Goal: Contribute content: Add original content to the website for others to see

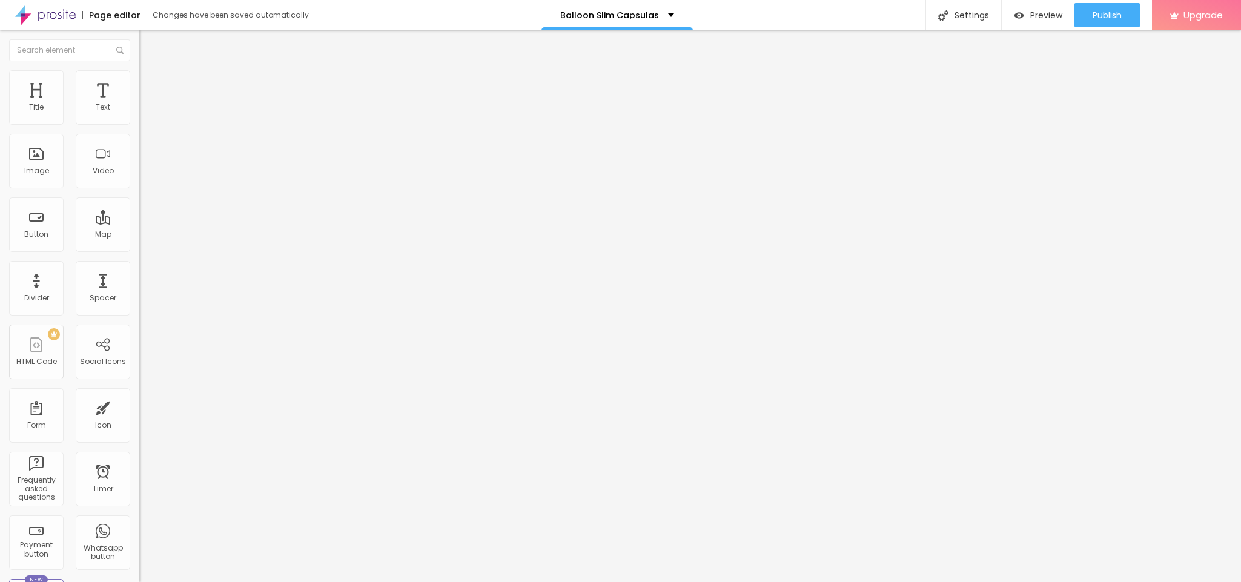
click at [139, 70] on li "Content" at bounding box center [208, 64] width 139 height 12
click at [139, 82] on li "Advanced" at bounding box center [208, 88] width 139 height 12
click at [150, 71] on span "Content" at bounding box center [165, 66] width 30 height 10
click at [139, 68] on img at bounding box center [144, 63] width 11 height 11
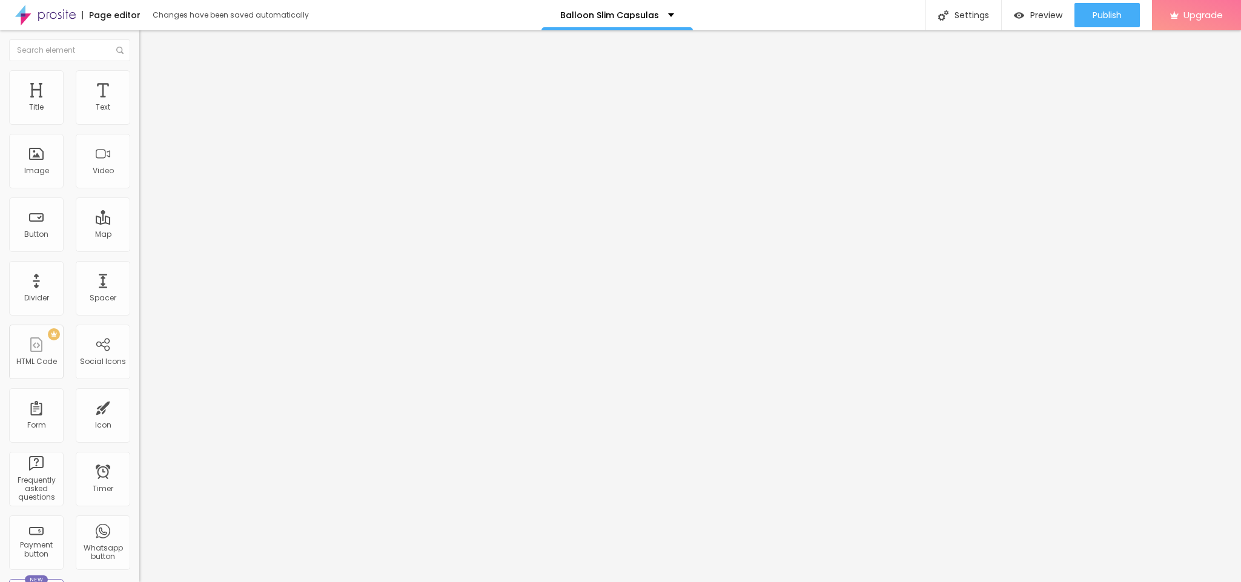
click at [148, 47] on img "button" at bounding box center [153, 44] width 10 height 10
click at [139, 103] on div "Add image" at bounding box center [208, 98] width 139 height 8
click at [139, 104] on span "Add image" at bounding box center [164, 99] width 50 height 10
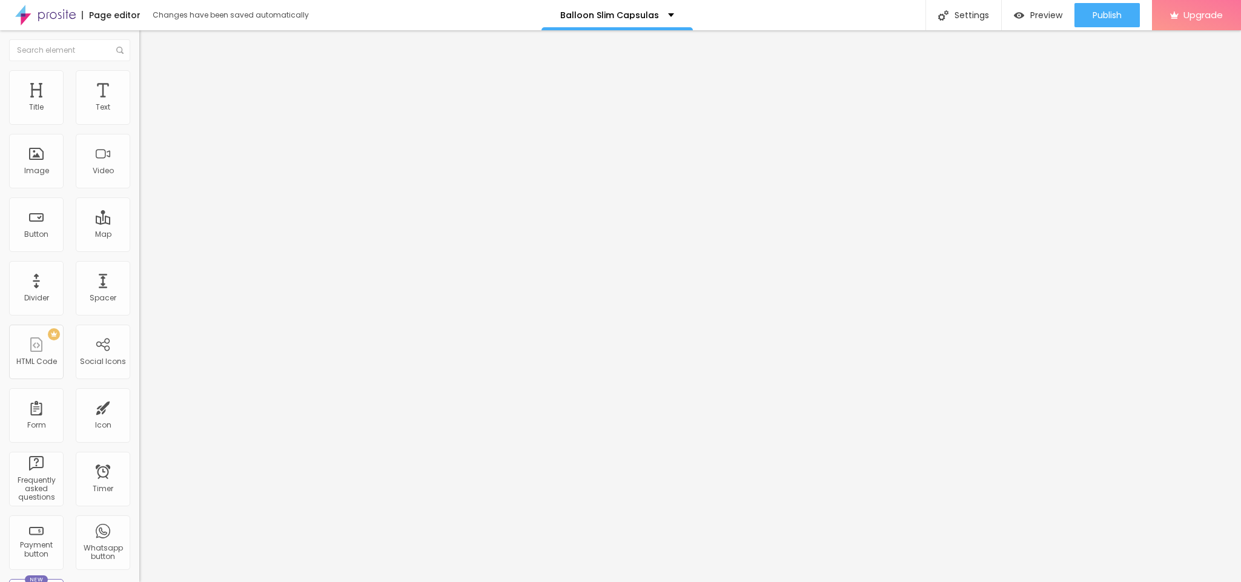
click at [139, 69] on img at bounding box center [144, 63] width 11 height 11
click at [148, 40] on img "button" at bounding box center [153, 44] width 10 height 10
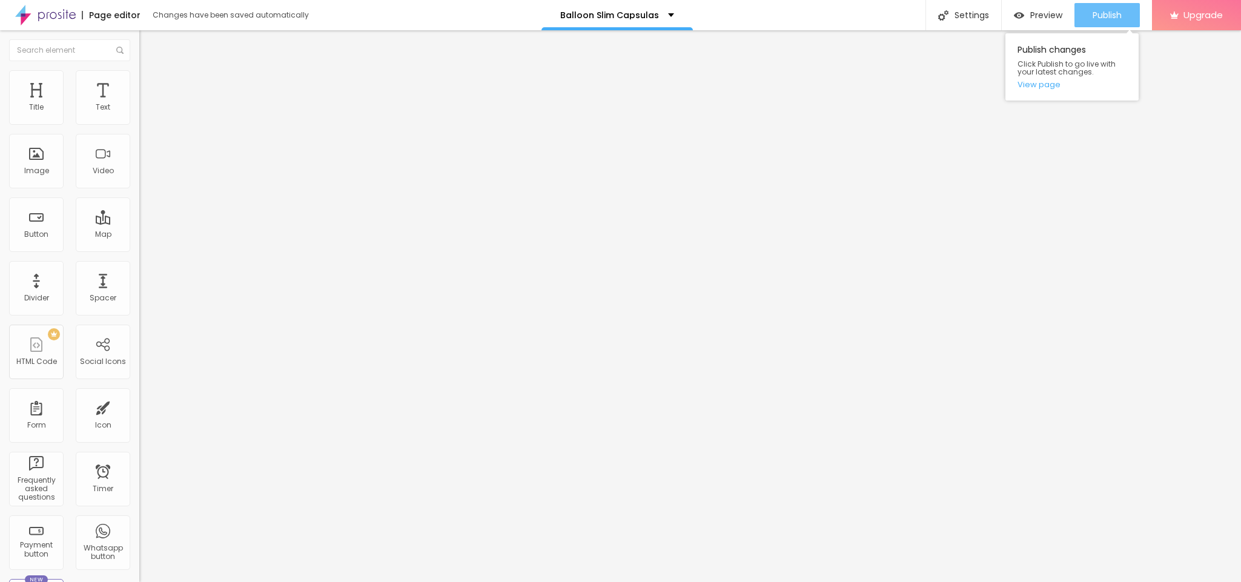
click at [1097, 21] on div "Publish" at bounding box center [1106, 15] width 29 height 24
click at [1103, 17] on span "Publish" at bounding box center [1106, 15] width 29 height 10
click at [1043, 81] on link "View page" at bounding box center [1071, 85] width 109 height 8
click at [148, 48] on div "Edit Spacer" at bounding box center [181, 44] width 66 height 10
click at [139, 79] on li "Advanced" at bounding box center [208, 76] width 139 height 12
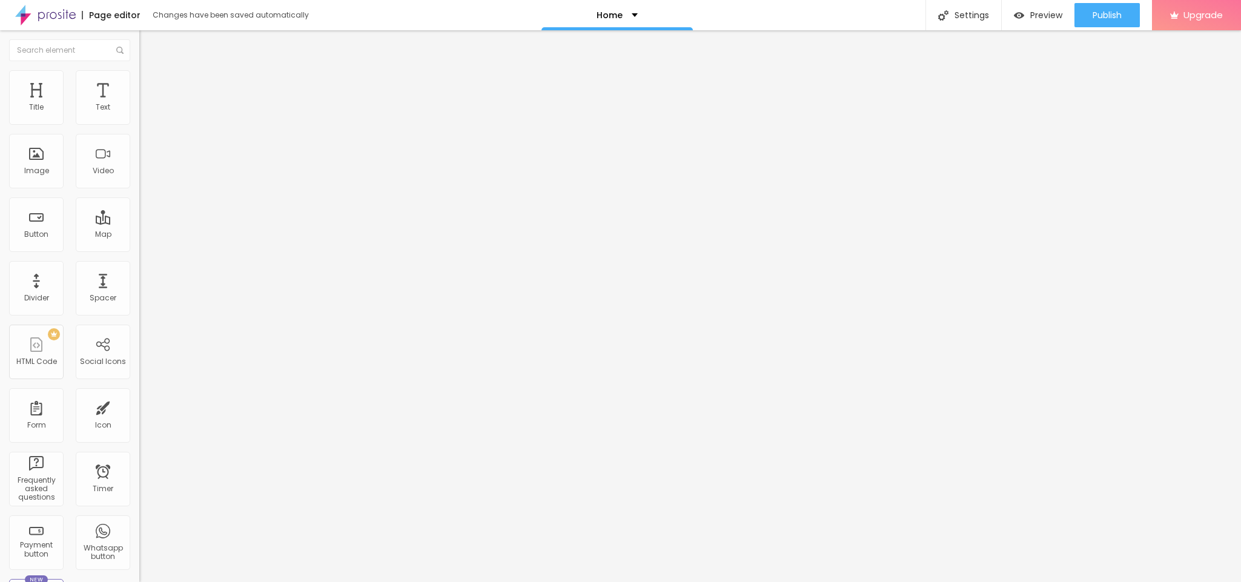
click at [139, 70] on li "Style" at bounding box center [208, 64] width 139 height 12
click at [148, 40] on div "Edit Text" at bounding box center [175, 44] width 55 height 10
click at [47, 115] on div "Title" at bounding box center [36, 97] width 54 height 54
click at [76, 125] on div "Text" at bounding box center [103, 97] width 54 height 54
click at [38, 56] on input "text" at bounding box center [69, 50] width 121 height 22
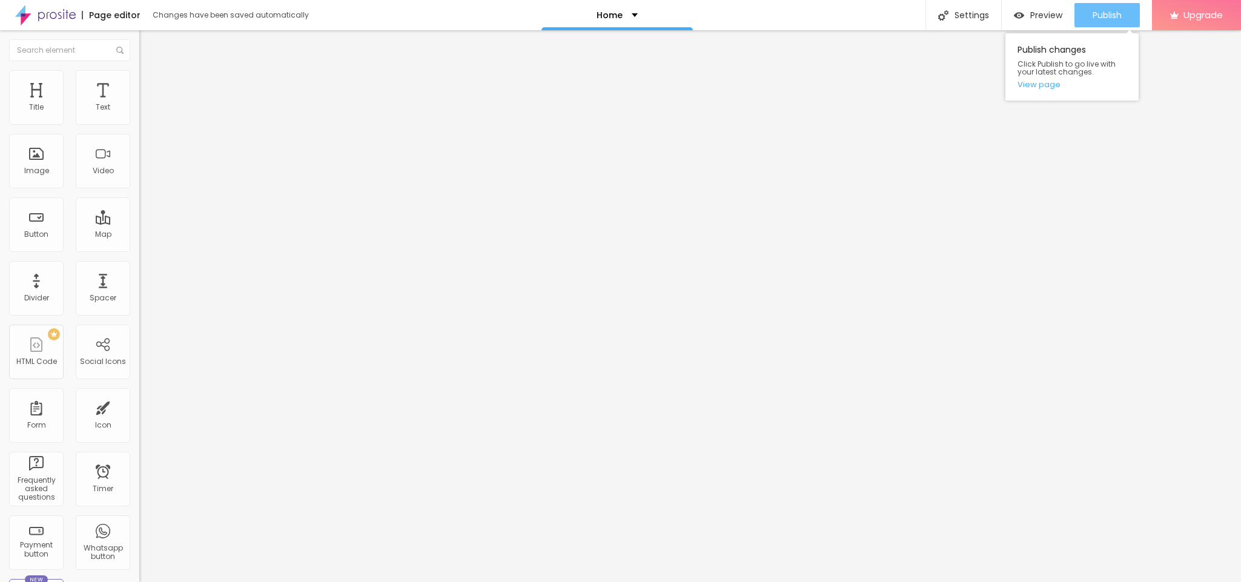
click at [1107, 13] on span "Publish" at bounding box center [1106, 15] width 29 height 10
click at [1023, 85] on link "View page" at bounding box center [1071, 85] width 109 height 8
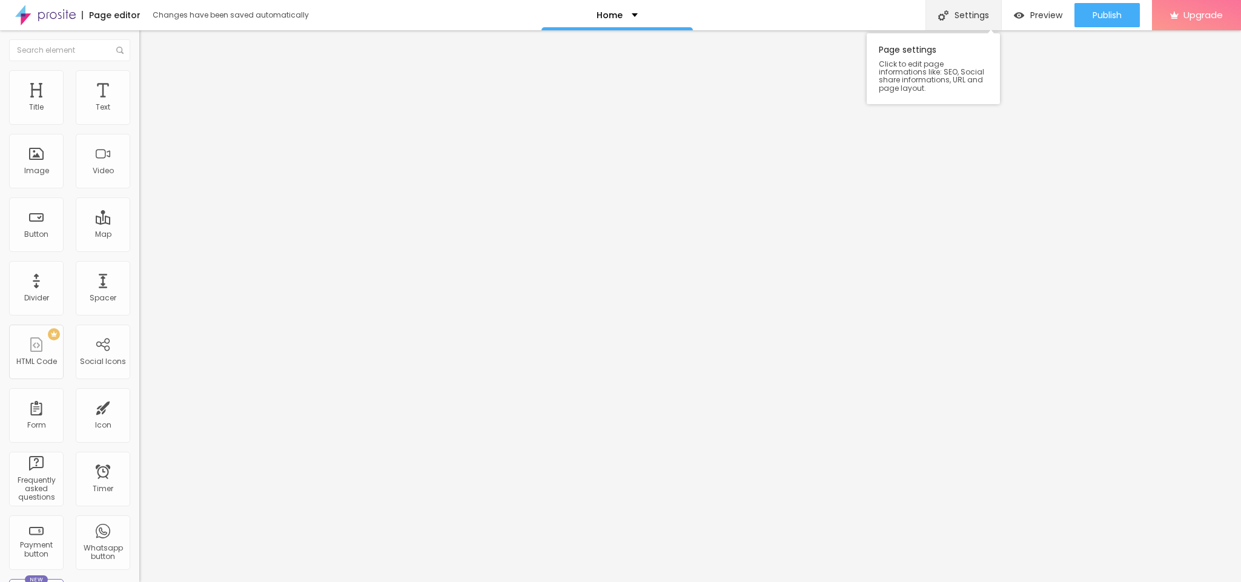
click at [946, 8] on div "Settings" at bounding box center [963, 15] width 76 height 30
type input "/"
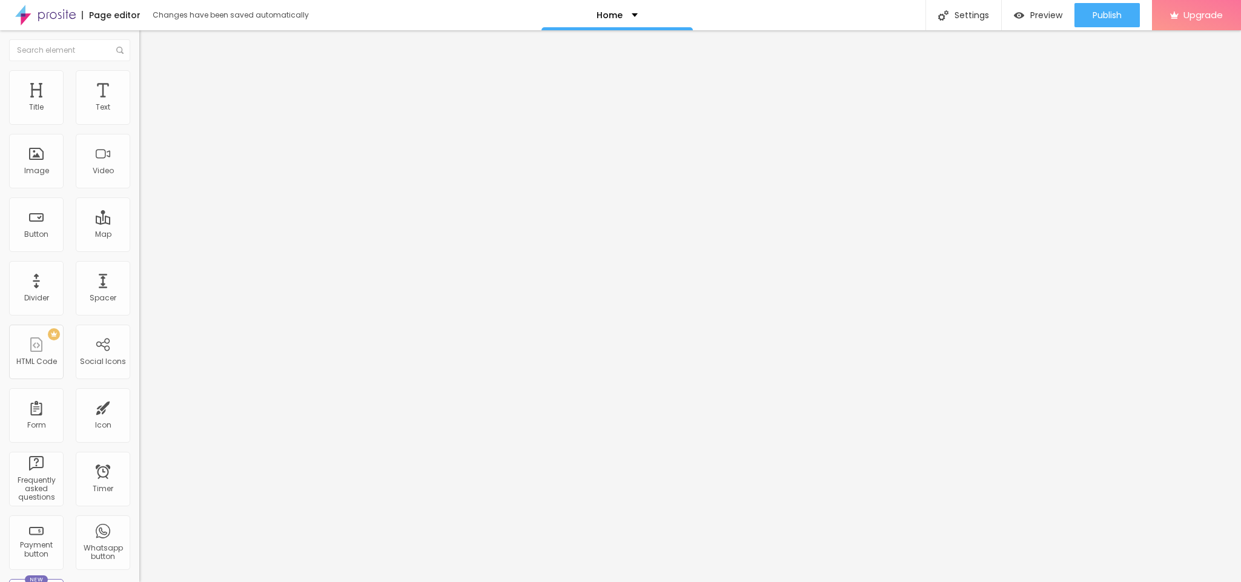
type input "/"
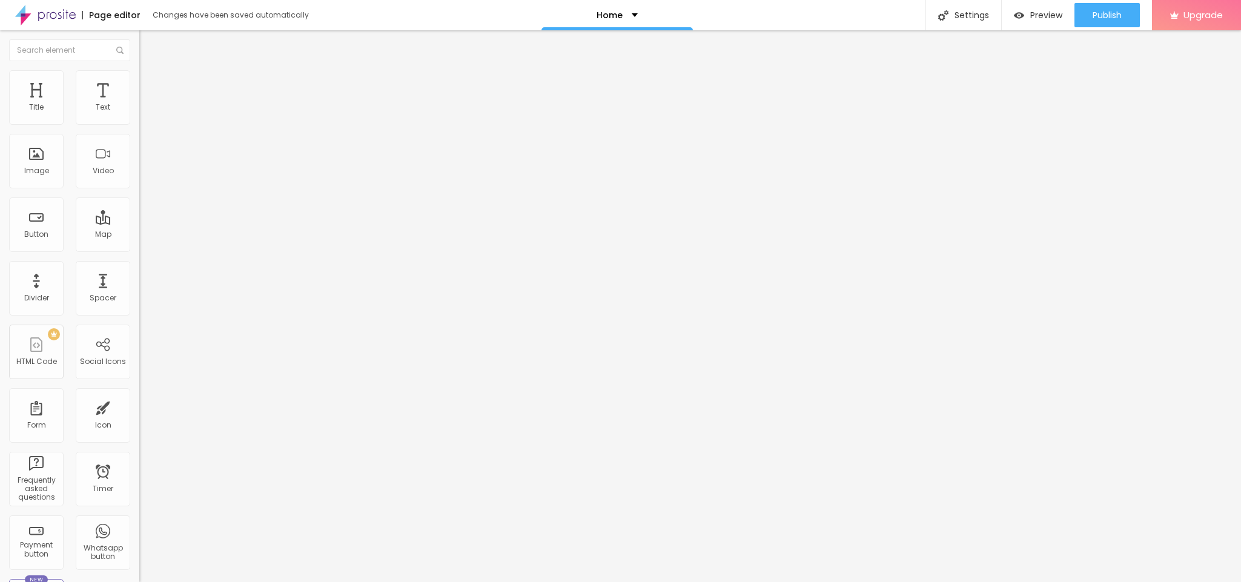
click at [850, 581] on div "Page Settings" at bounding box center [620, 591] width 1241 height 18
click at [945, 24] on div "Settings" at bounding box center [963, 15] width 76 height 30
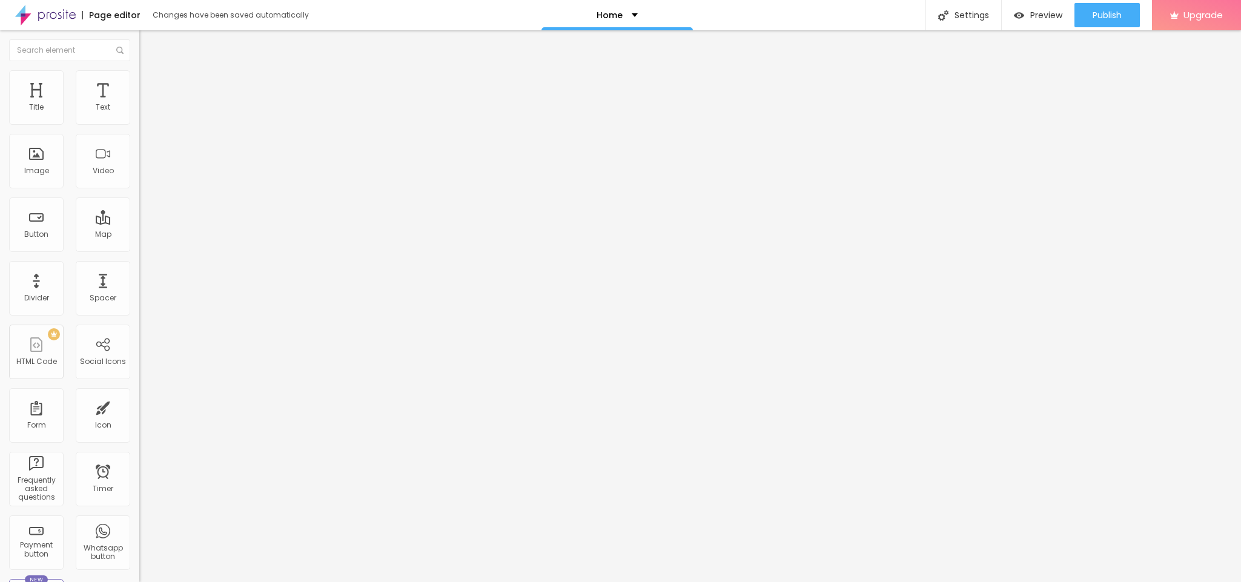
click at [67, 20] on img at bounding box center [45, 15] width 61 height 30
click at [1019, 16] on img "button" at bounding box center [1019, 15] width 10 height 10
click at [963, 13] on div "Settings" at bounding box center [963, 15] width 76 height 30
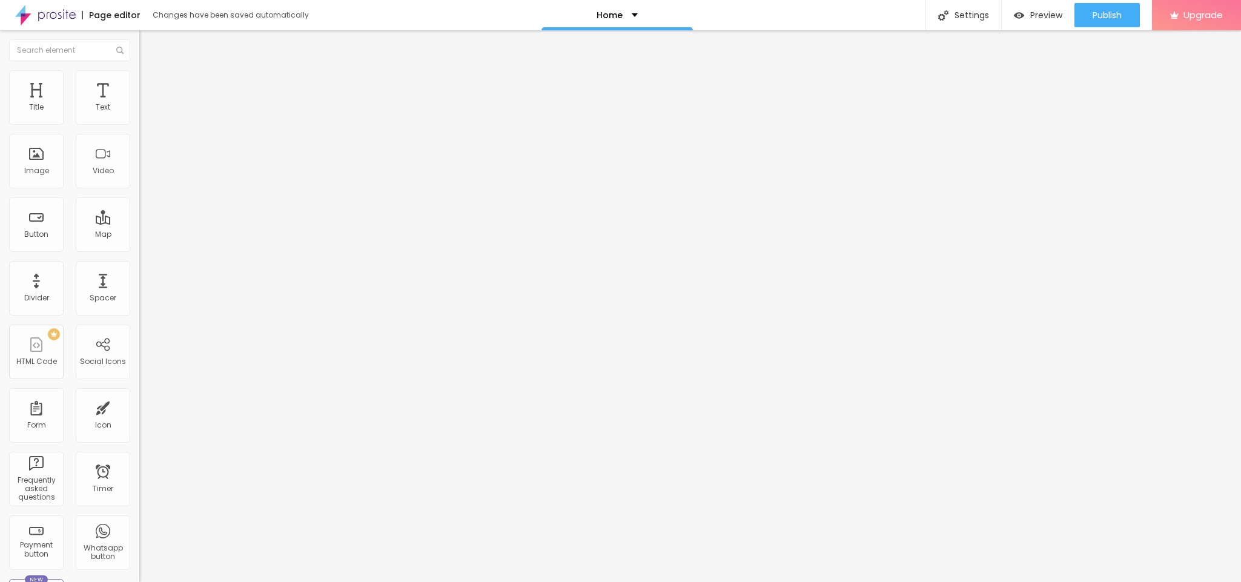
click at [66, 15] on img at bounding box center [45, 15] width 61 height 30
click at [1099, 24] on div "Publish" at bounding box center [1106, 15] width 29 height 24
click at [1045, 87] on link "View page" at bounding box center [1071, 85] width 109 height 8
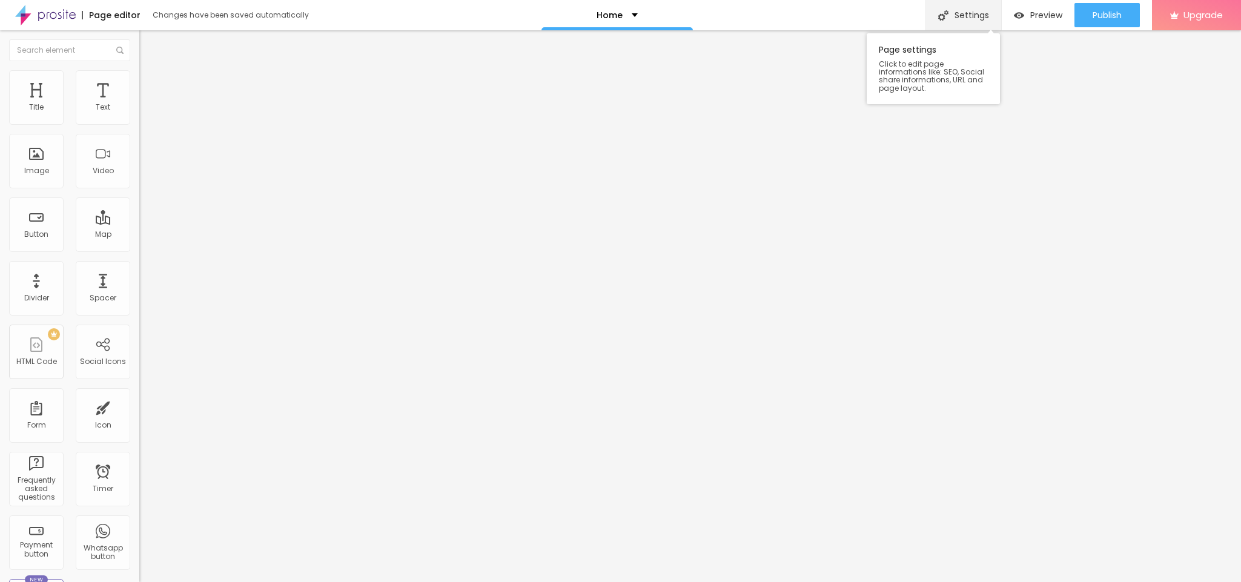
click at [965, 20] on div "Settings" at bounding box center [963, 15] width 76 height 30
click at [144, 113] on icon "button" at bounding box center [147, 108] width 7 height 7
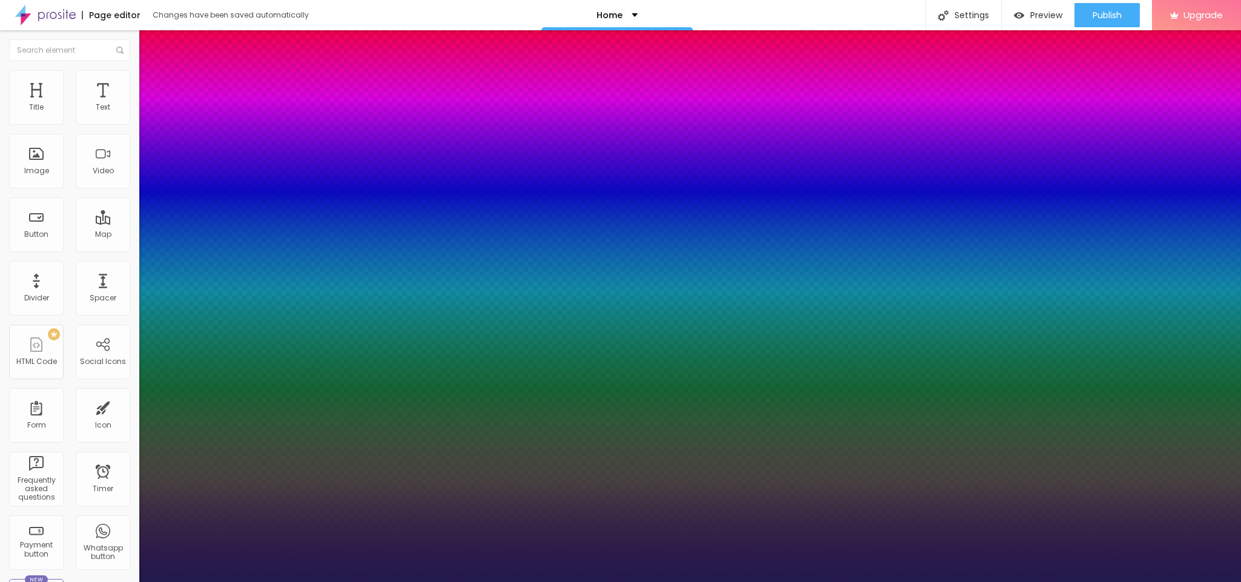
type input "1"
click at [122, 581] on div at bounding box center [620, 582] width 1241 height 0
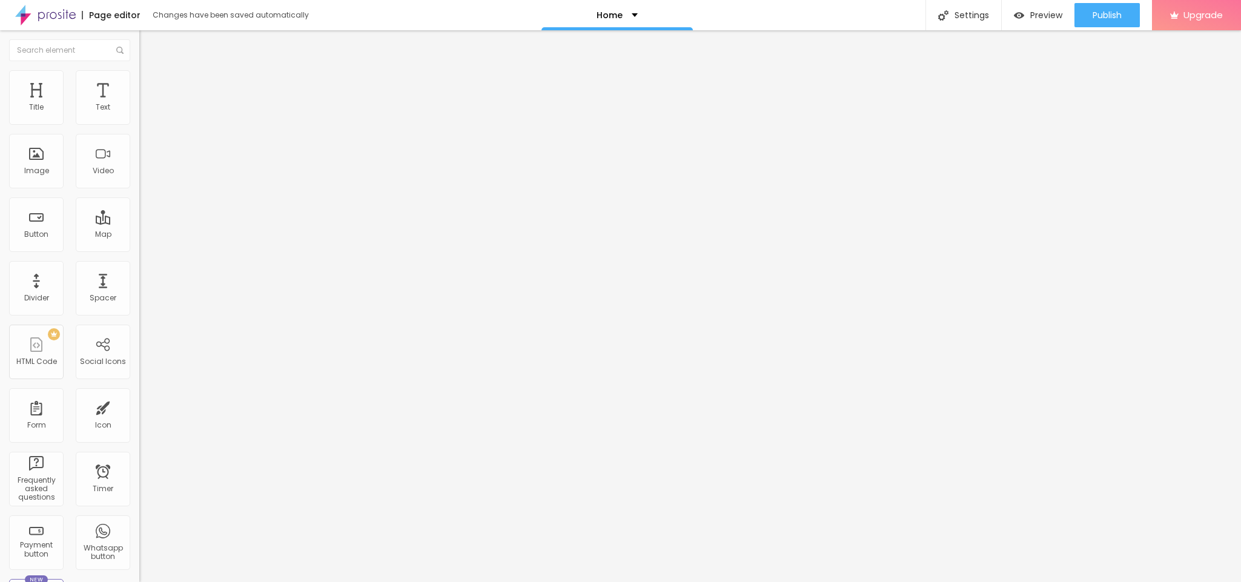
click at [139, 151] on button "button" at bounding box center [147, 150] width 17 height 13
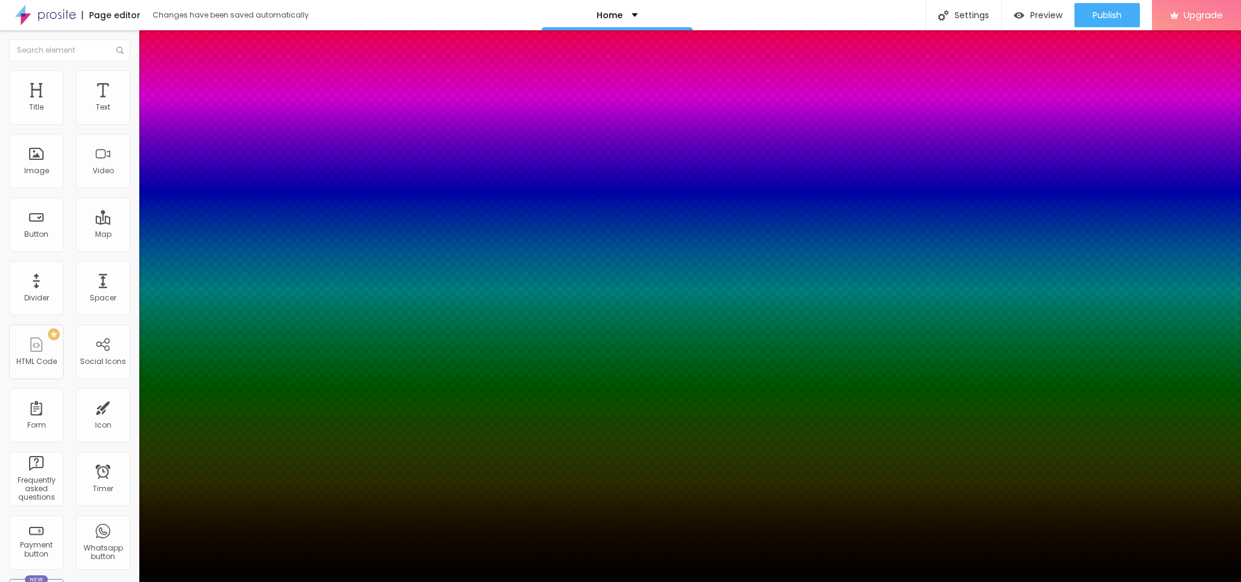
click at [116, 581] on div at bounding box center [620, 582] width 1241 height 0
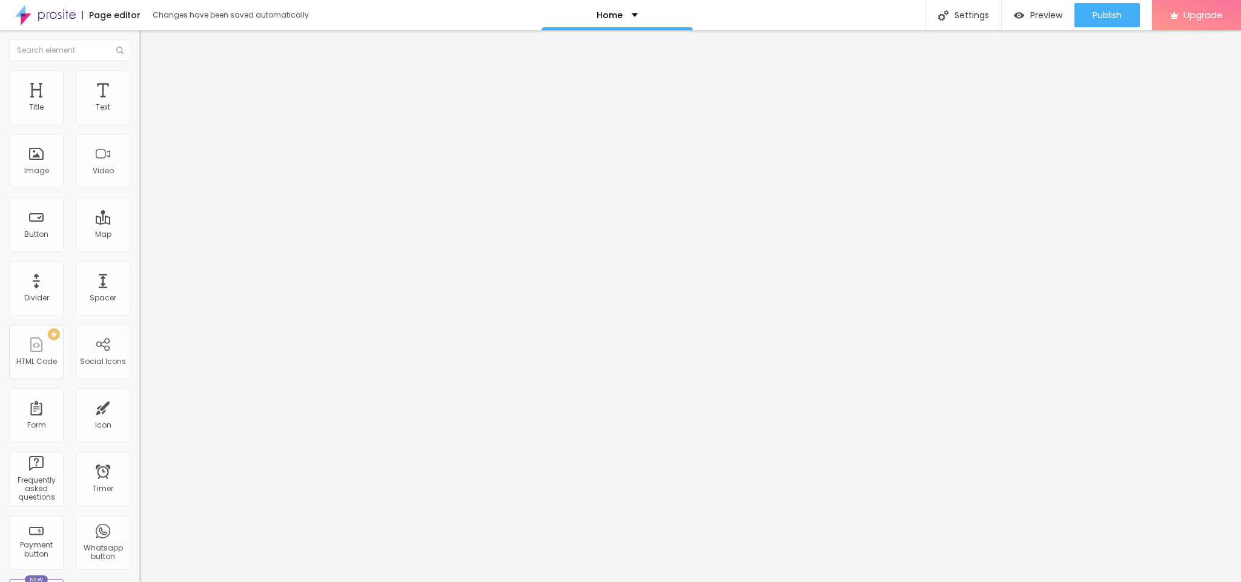
click at [139, 149] on button "button" at bounding box center [147, 150] width 17 height 13
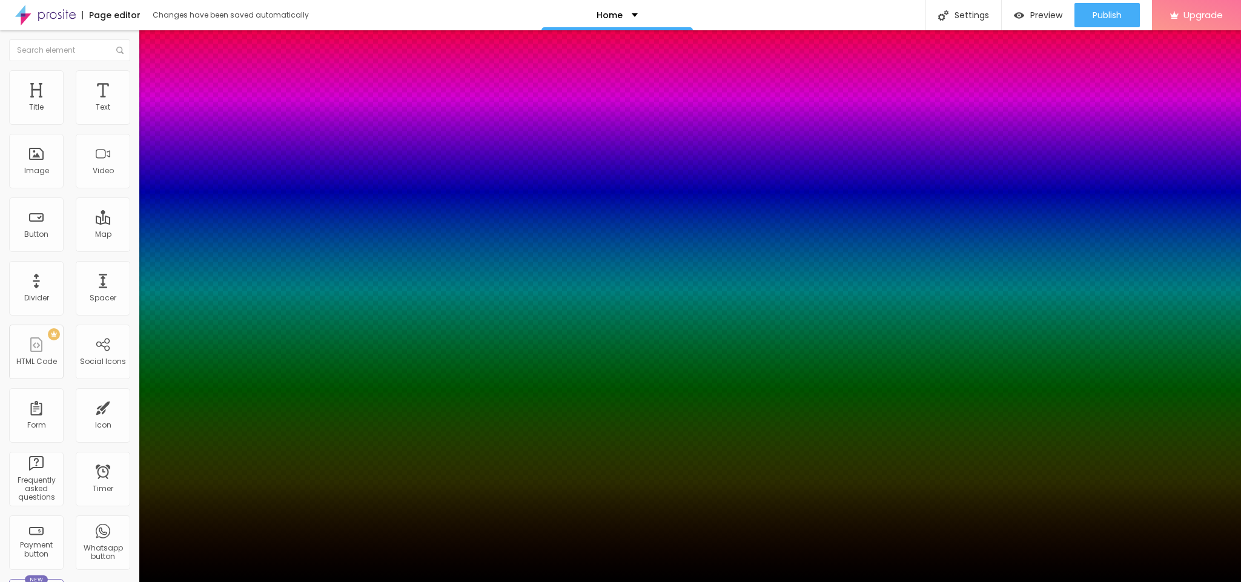
click at [220, 581] on div at bounding box center [620, 589] width 1241 height 0
click at [191, 581] on div at bounding box center [620, 582] width 1241 height 0
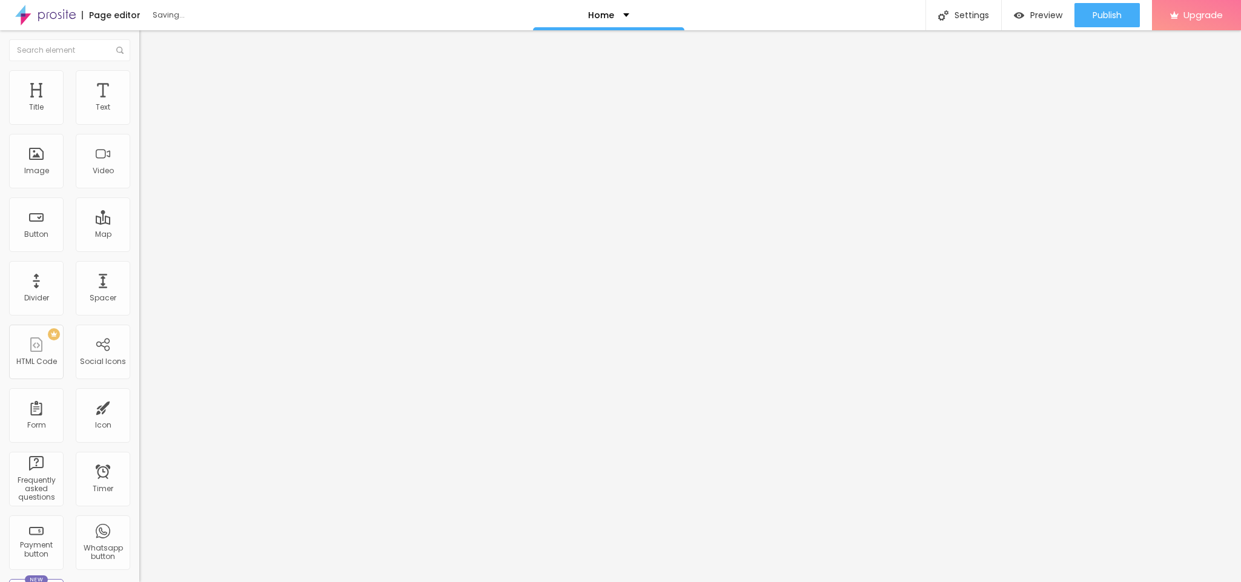
click at [139, 75] on img at bounding box center [144, 75] width 11 height 11
click at [139, 70] on li "Style" at bounding box center [208, 64] width 139 height 12
click at [148, 41] on img "button" at bounding box center [153, 44] width 10 height 10
click at [124, 26] on div "Page editor Changes have been saved automatically" at bounding box center [154, 15] width 309 height 30
click at [945, 13] on img at bounding box center [943, 15] width 10 height 10
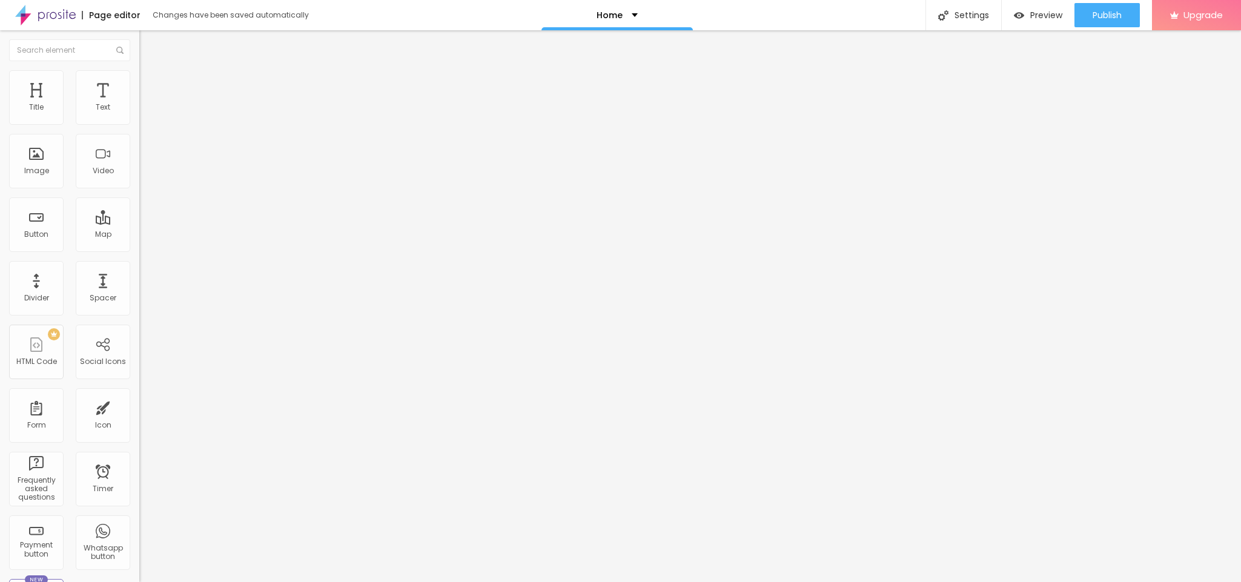
click at [816, 581] on div "Page Settings" at bounding box center [620, 585] width 1241 height 7
click at [834, 581] on div "Page Settings" at bounding box center [620, 591] width 1241 height 18
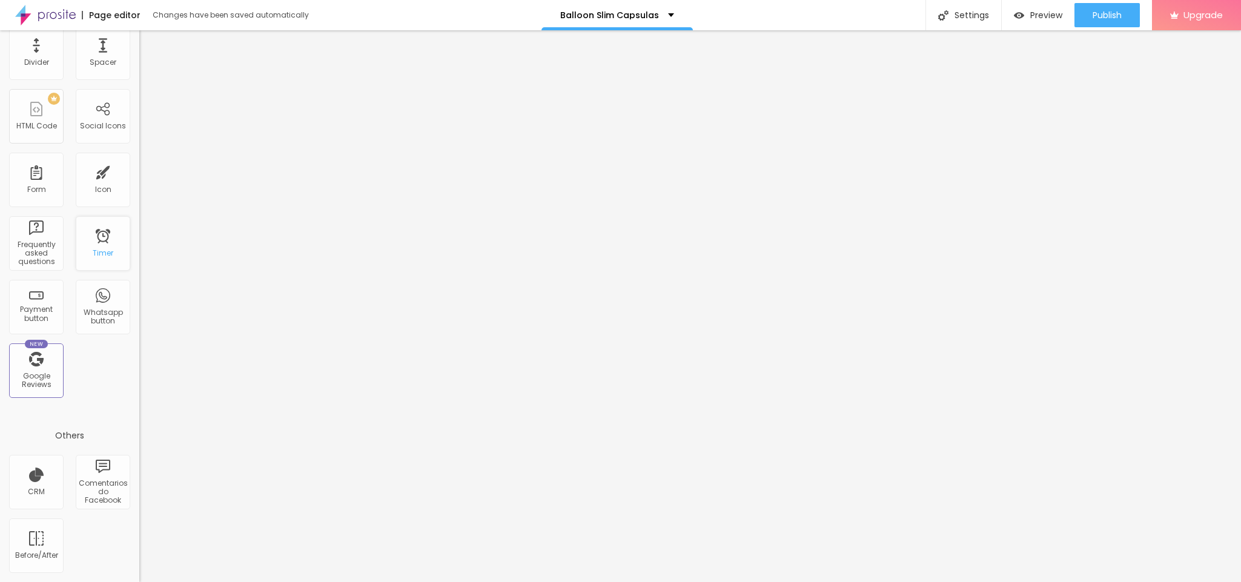
scroll to position [484, 0]
click at [33, 130] on div "HTML Code" at bounding box center [36, 126] width 41 height 8
click at [39, 194] on div "Form" at bounding box center [36, 189] width 19 height 8
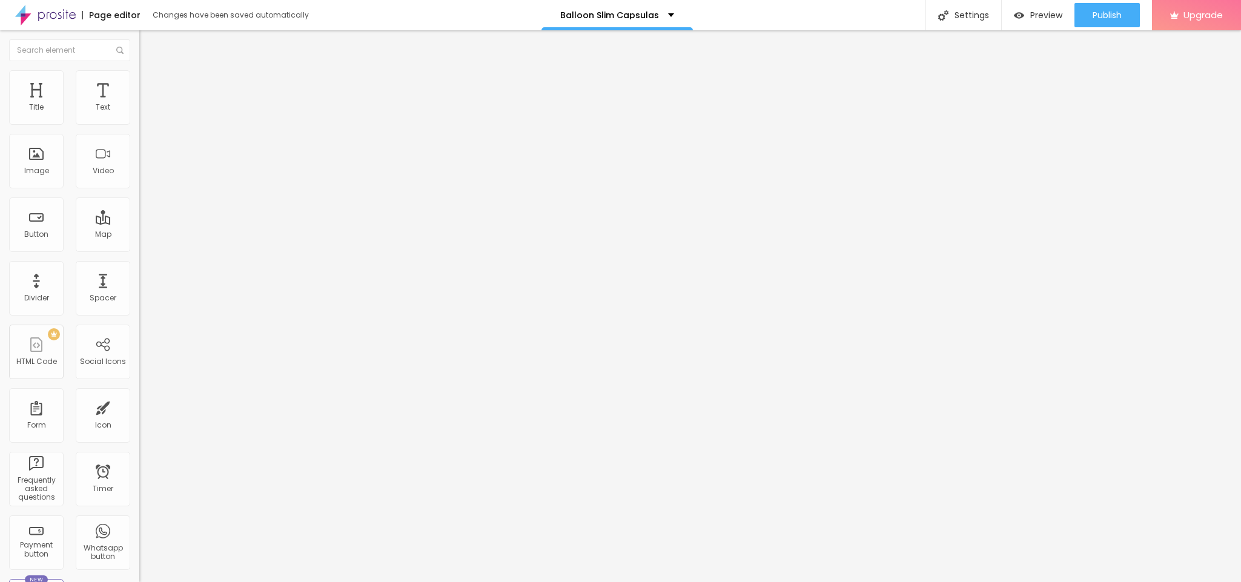
drag, startPoint x: 57, startPoint y: 116, endPoint x: 25, endPoint y: 124, distance: 32.3
click at [139, 223] on div at bounding box center [208, 228] width 139 height 11
click at [139, 70] on img at bounding box center [144, 75] width 11 height 11
click at [139, 432] on input "text" at bounding box center [211, 438] width 145 height 12
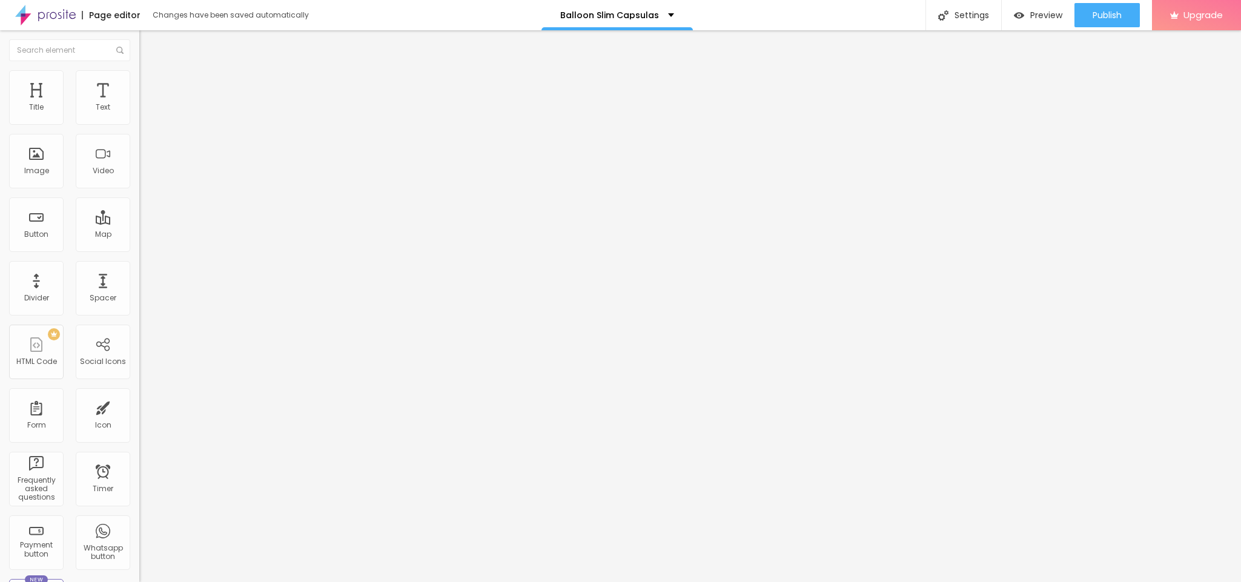
click at [139, 70] on li "Style" at bounding box center [208, 64] width 139 height 12
click at [139, 69] on img at bounding box center [144, 63] width 11 height 11
type input "13"
type input "10"
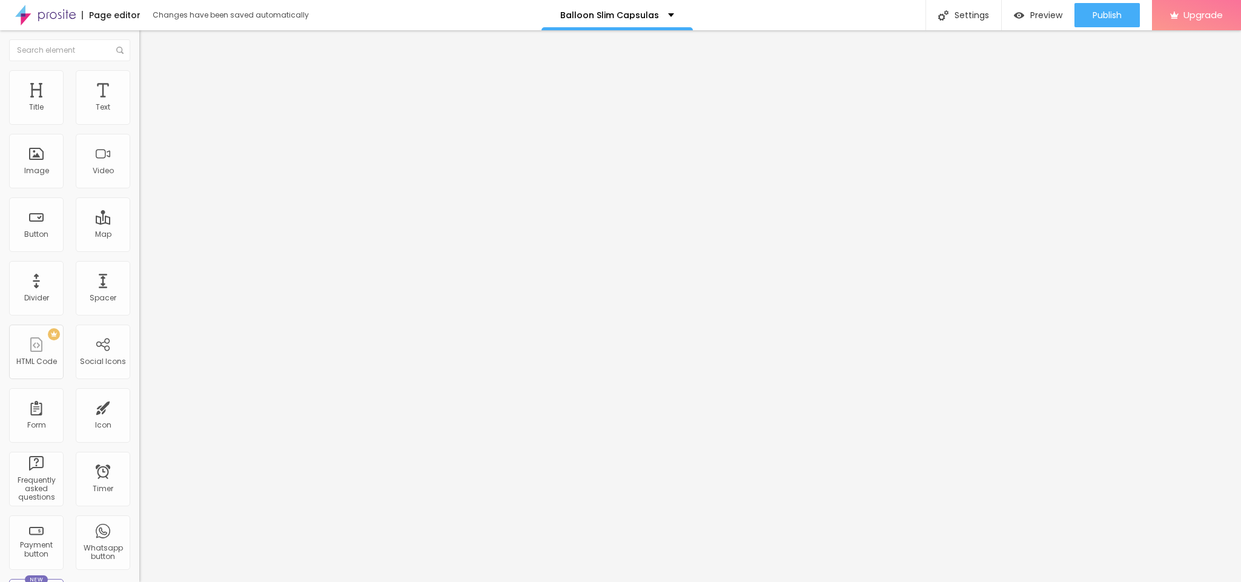
type input "10"
type input "9"
type input "8"
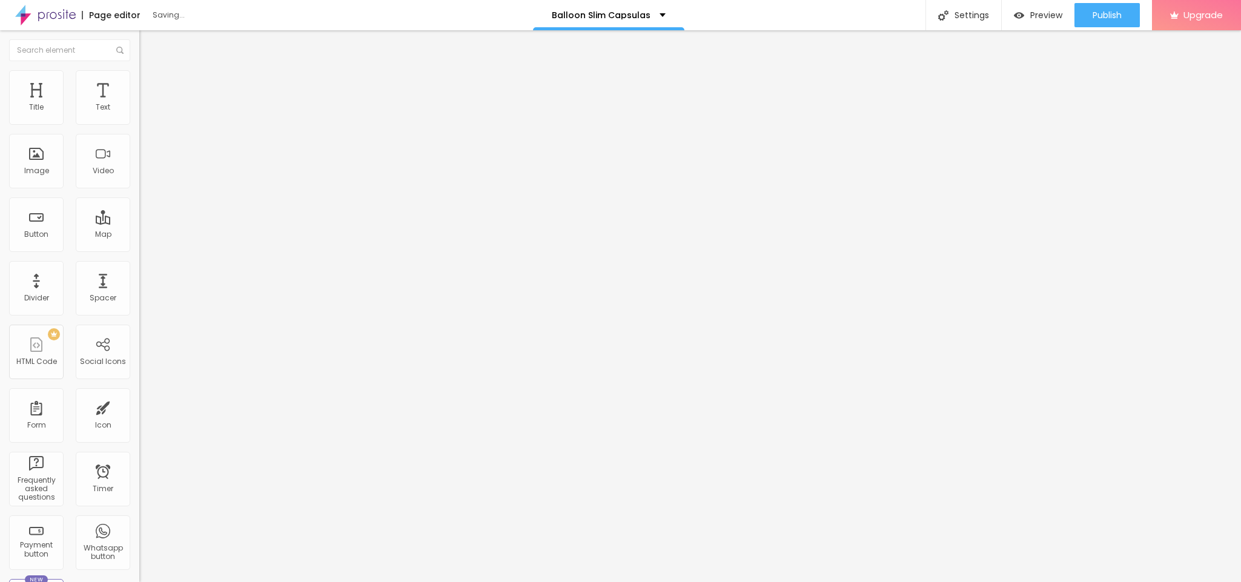
type input "9"
type input "17"
type input "23"
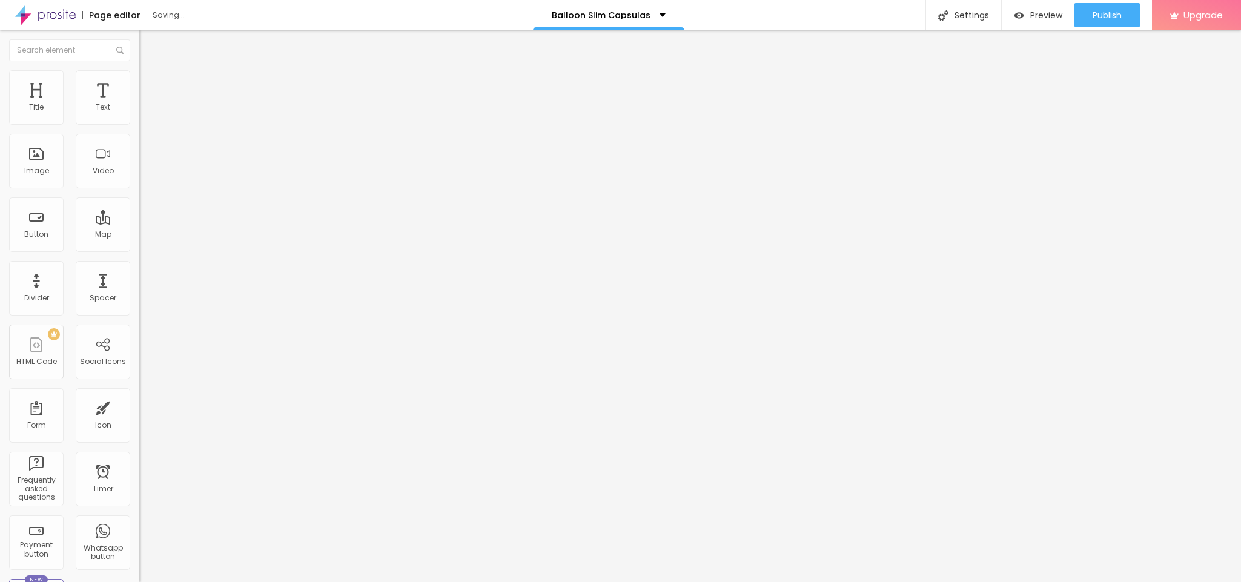
type input "23"
type input "30"
type input "31"
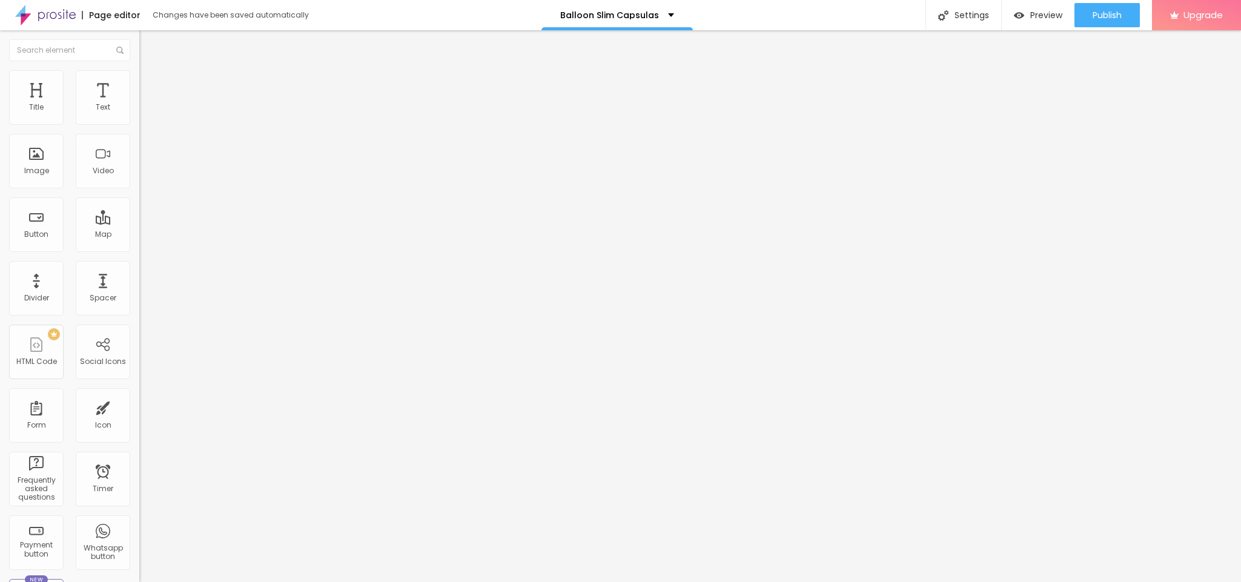
type input "32"
type input "31"
type input "28"
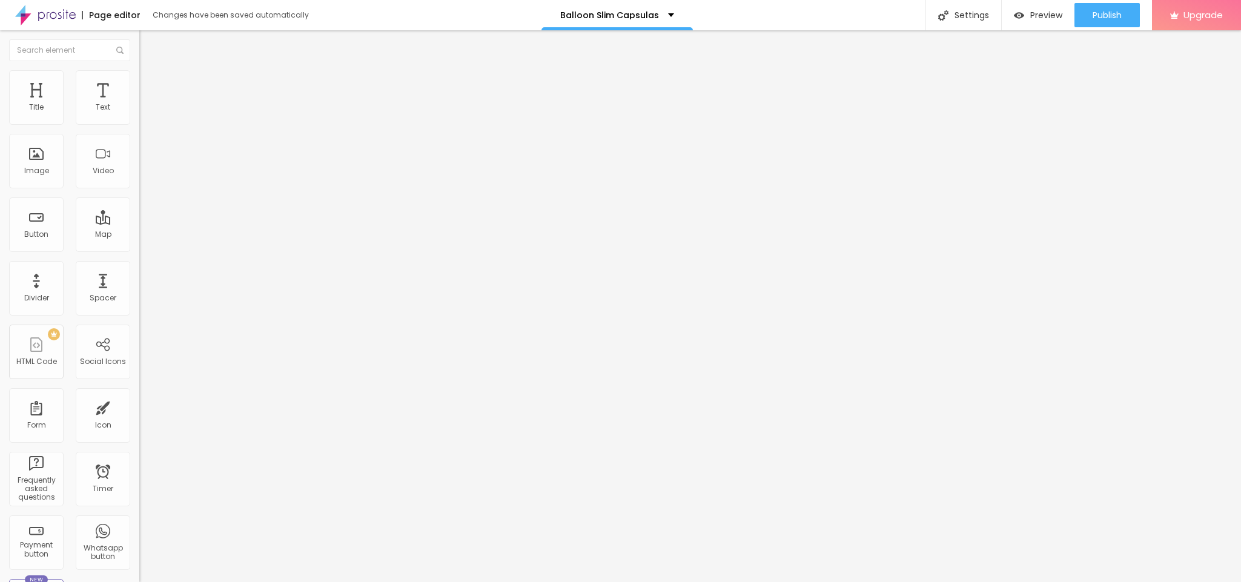
type input "28"
type input "27"
type input "26"
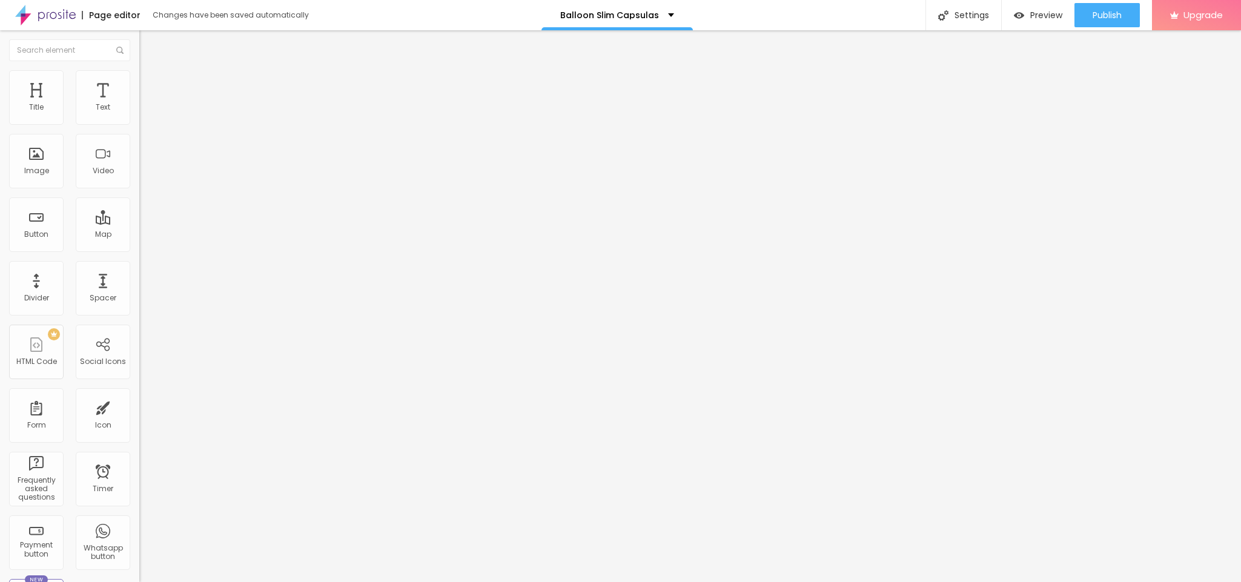
type input "25"
type input "24"
type input "23"
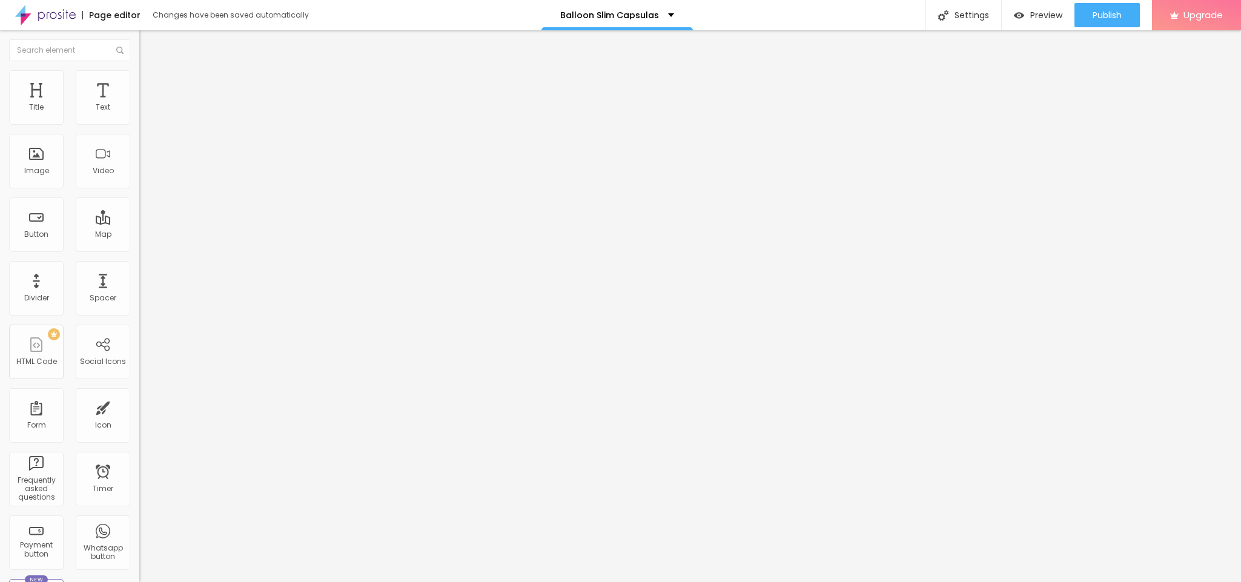
type input "23"
drag, startPoint x: 57, startPoint y: 117, endPoint x: 70, endPoint y: 128, distance: 16.7
type input "22"
click at [139, 223] on input "range" at bounding box center [178, 228] width 78 height 10
type input "22"
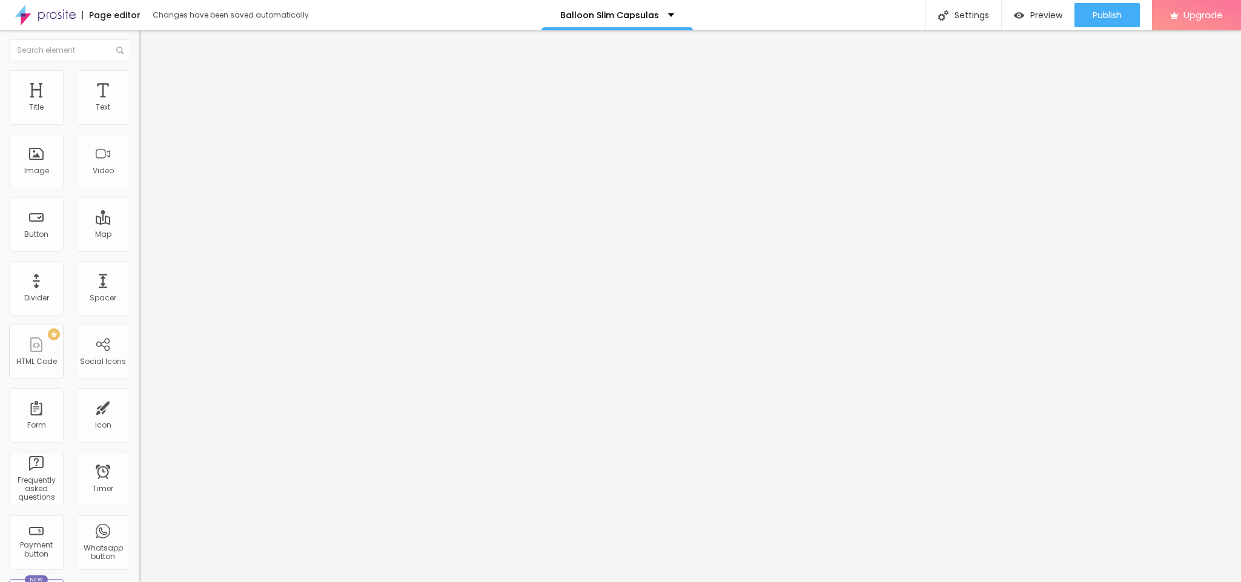
type input "3.5"
type input "3.3"
type input "4.2"
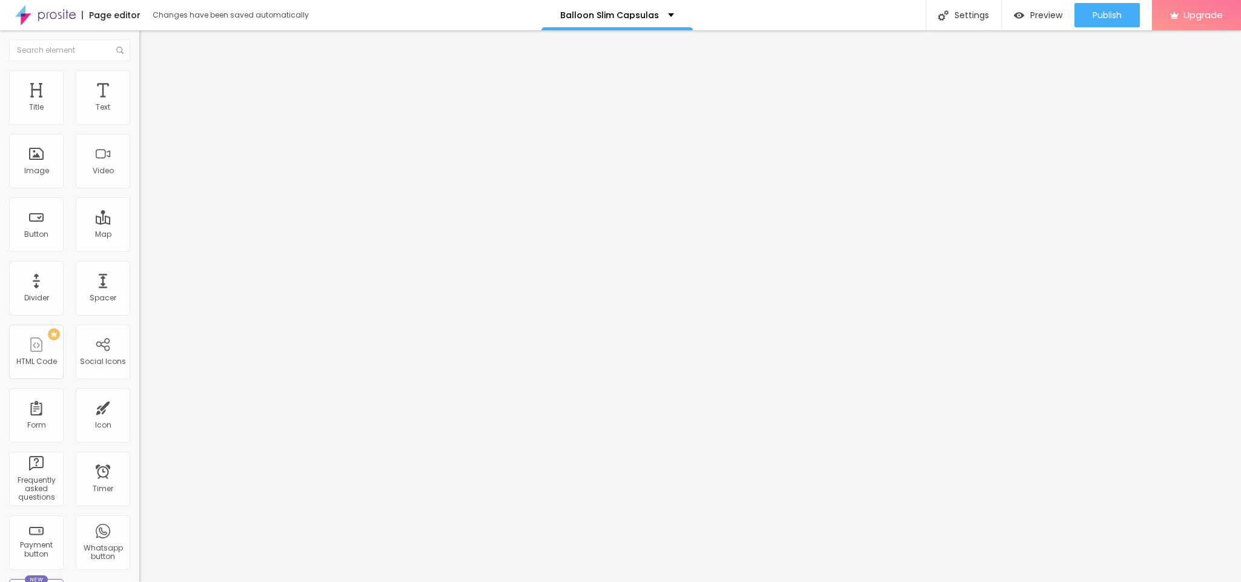
type input "4.2"
type input "7.1"
type input "9.8"
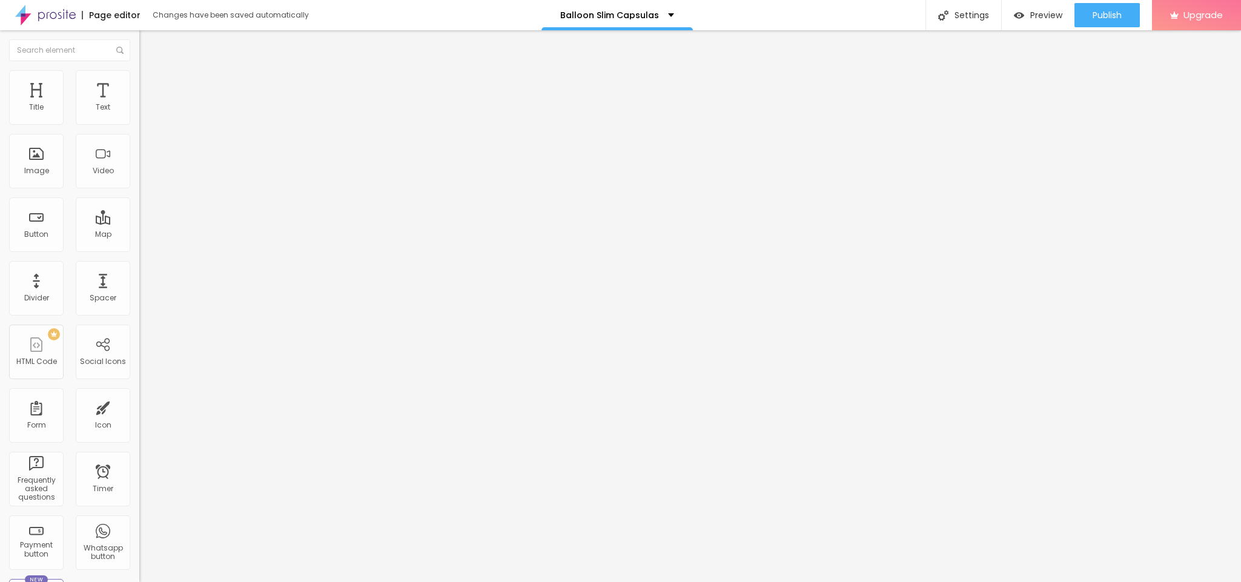
type input "10"
type input "9.8"
type input "9"
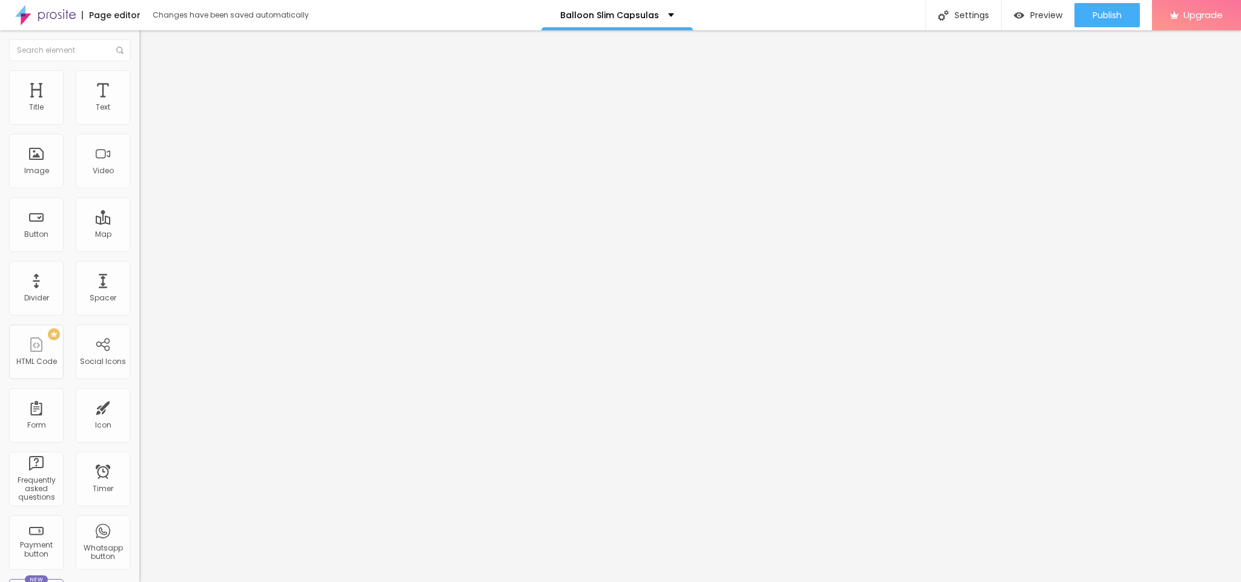
type input "9"
type input "7.2"
type input "7.1"
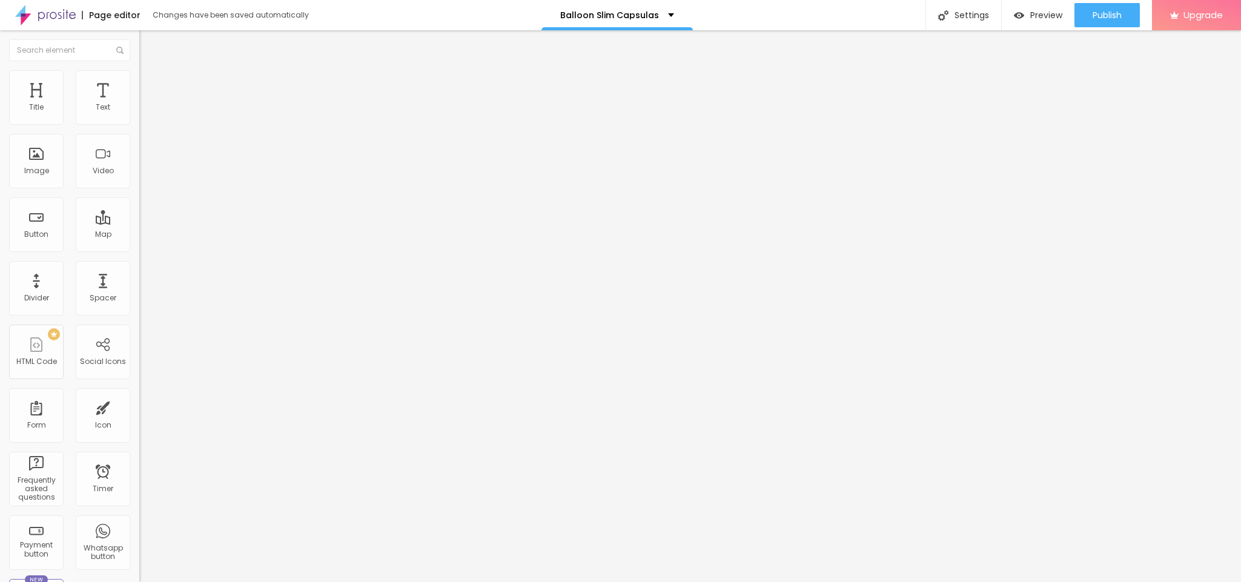
type input "7"
type input "6.9"
type input "6.5"
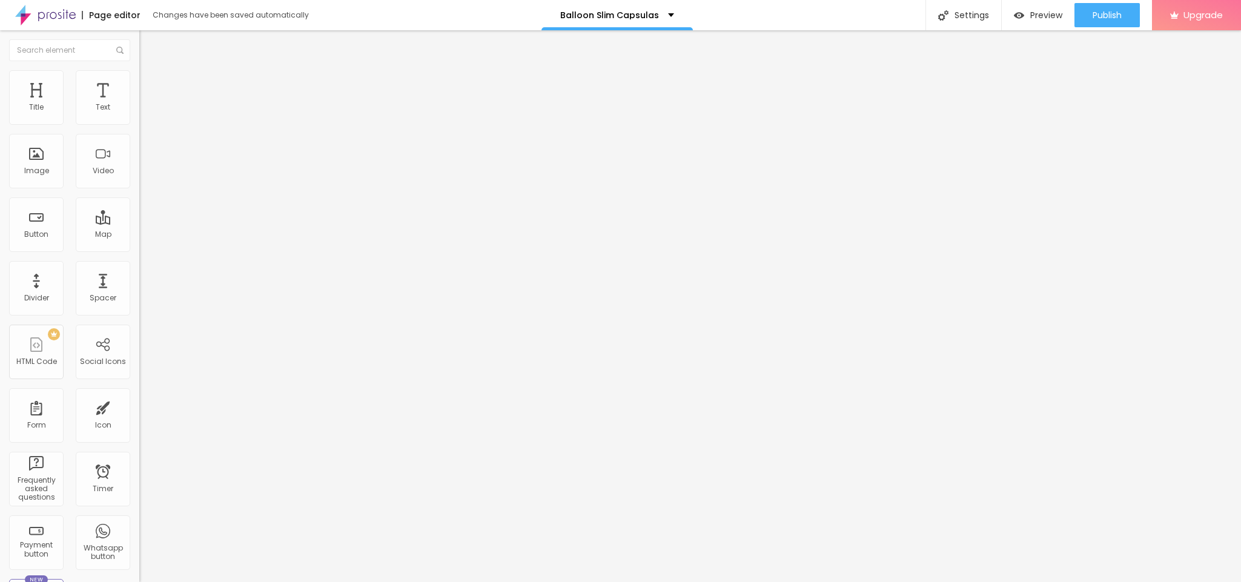
type input "6.5"
type input "5.6"
type input "2.1"
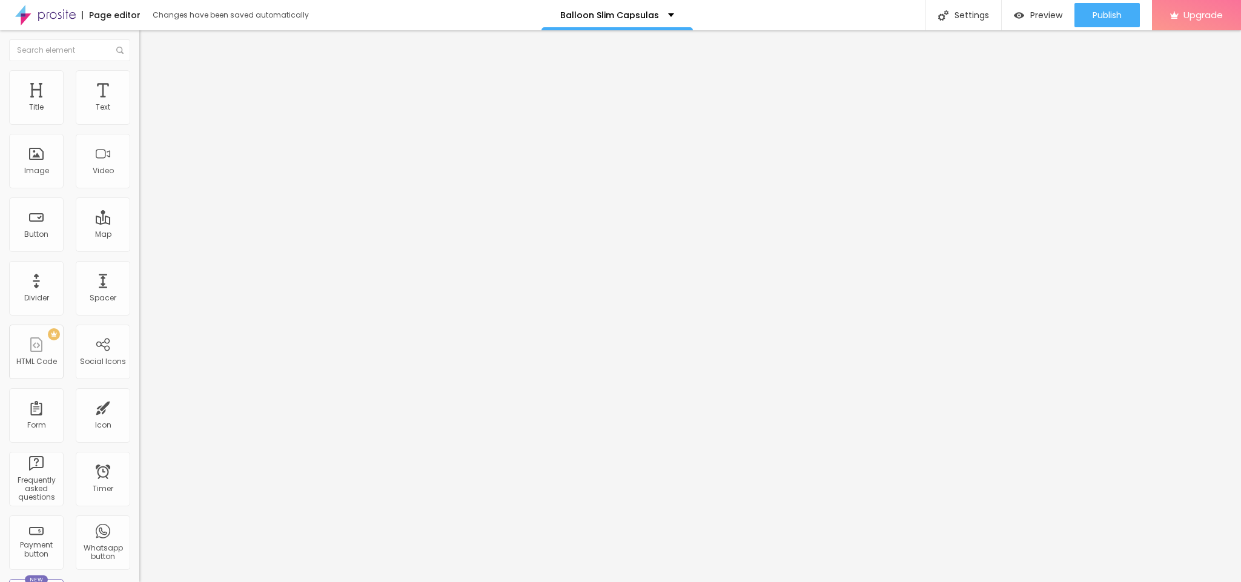
type input "1.9"
type input "1.6"
drag, startPoint x: 53, startPoint y: 145, endPoint x: 40, endPoint y: 145, distance: 13.3
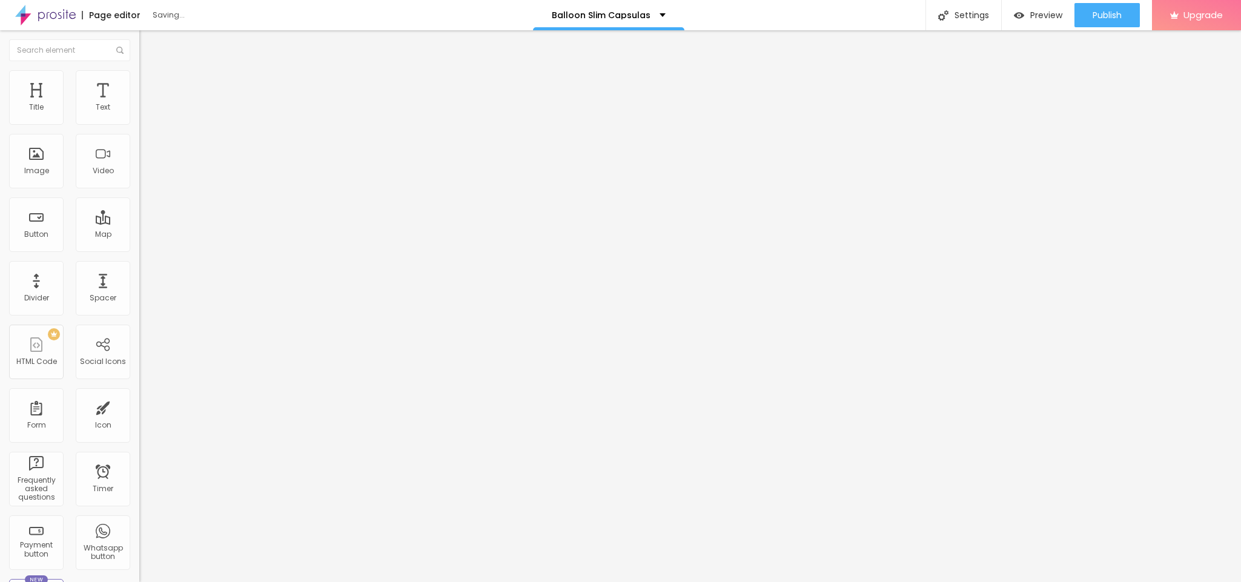
type input "1.6"
click at [139, 394] on input "range" at bounding box center [178, 399] width 78 height 10
type input "1.1"
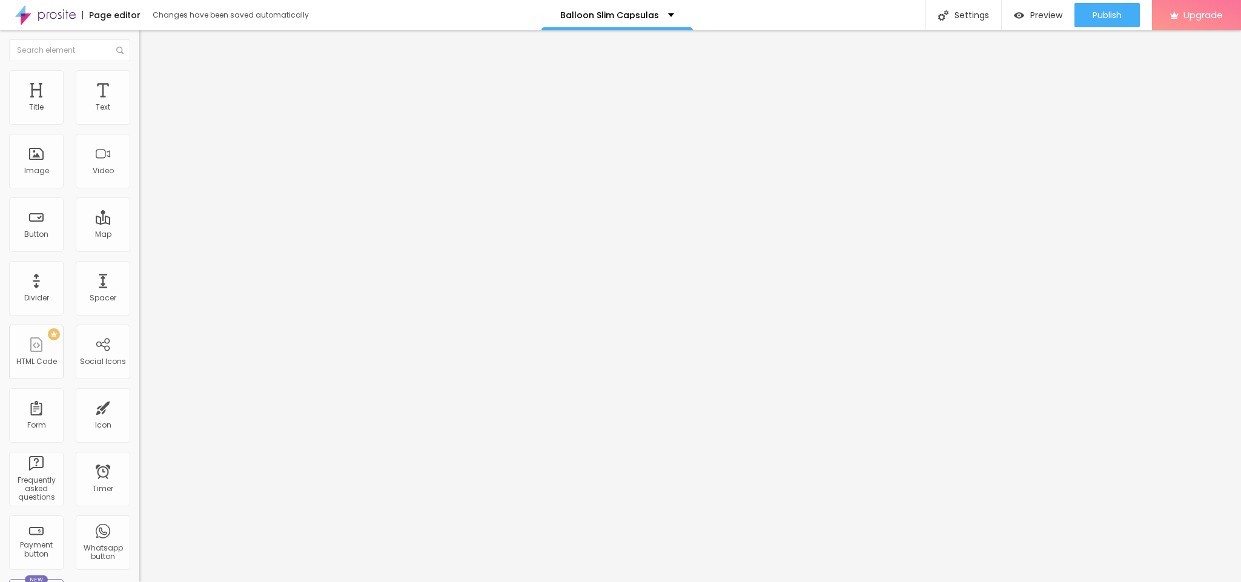
type input "1.2"
type input "1.3"
type input "1.5"
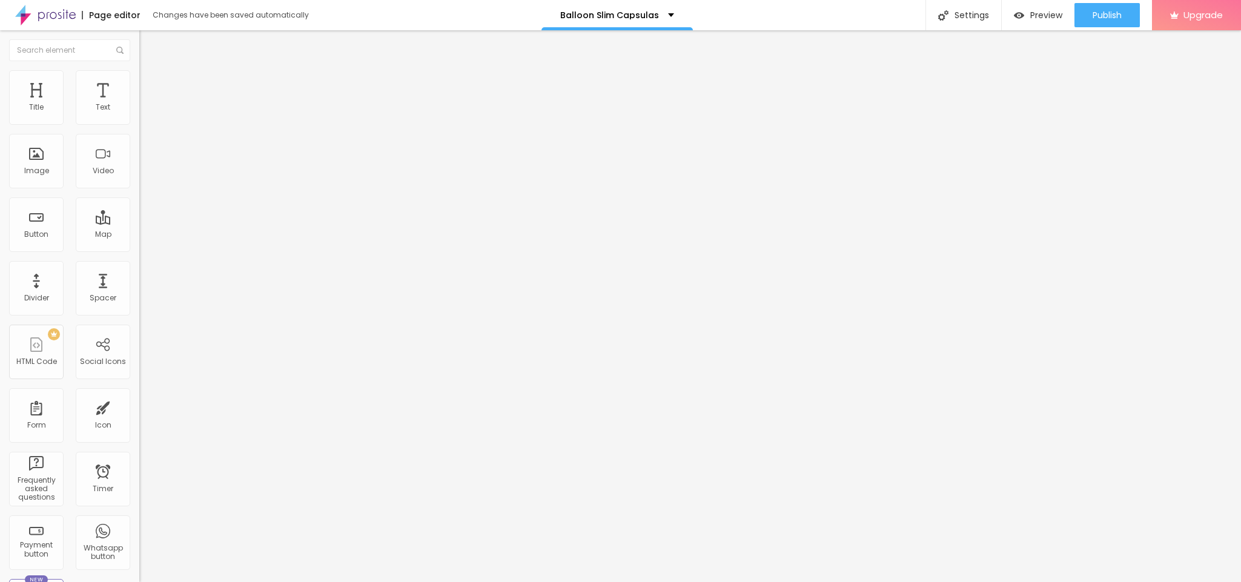
type input "1.5"
type input "1.7"
type input "1.8"
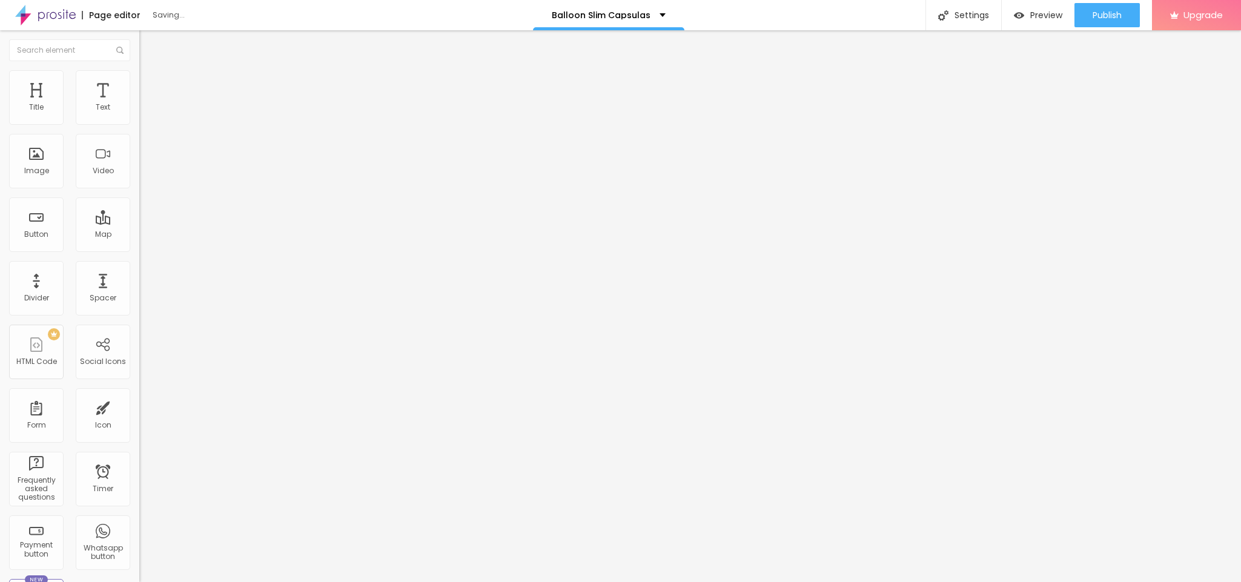
type input "1.9"
type input "2"
type input "1.9"
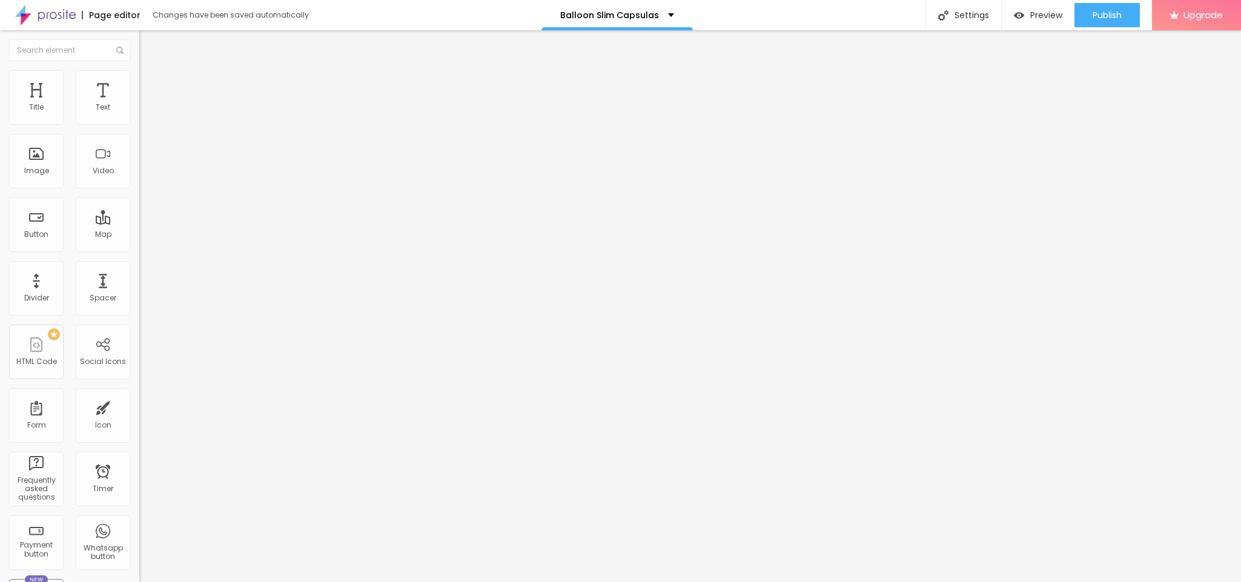
type input "1.9"
type input "1.6"
type input "1.5"
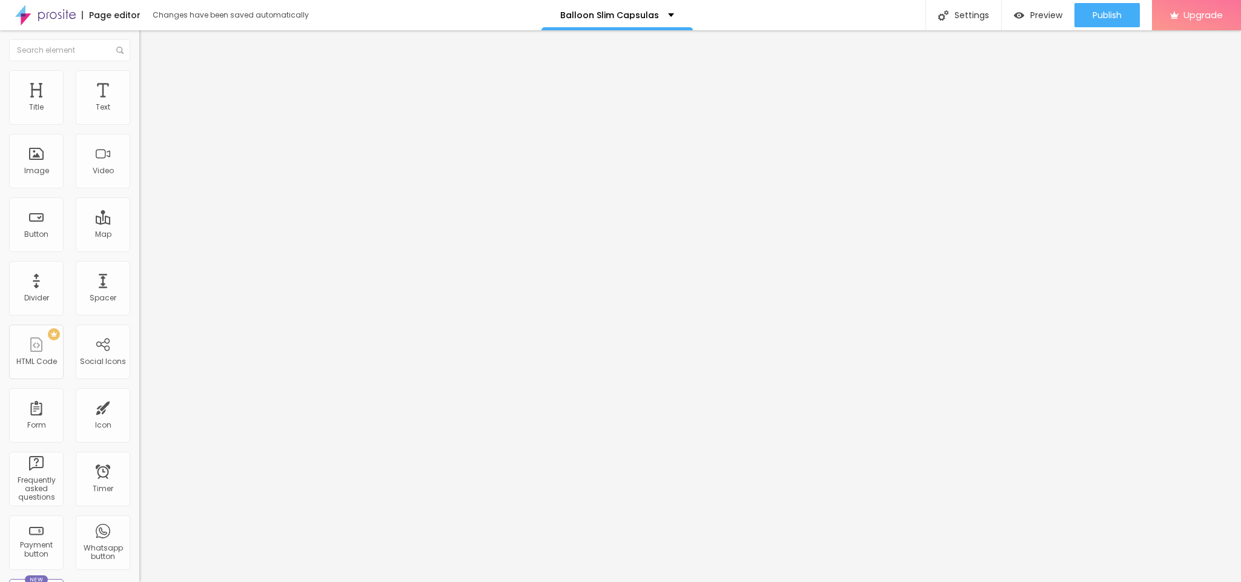
type input "1.4"
type input "1.3"
type input "1.2"
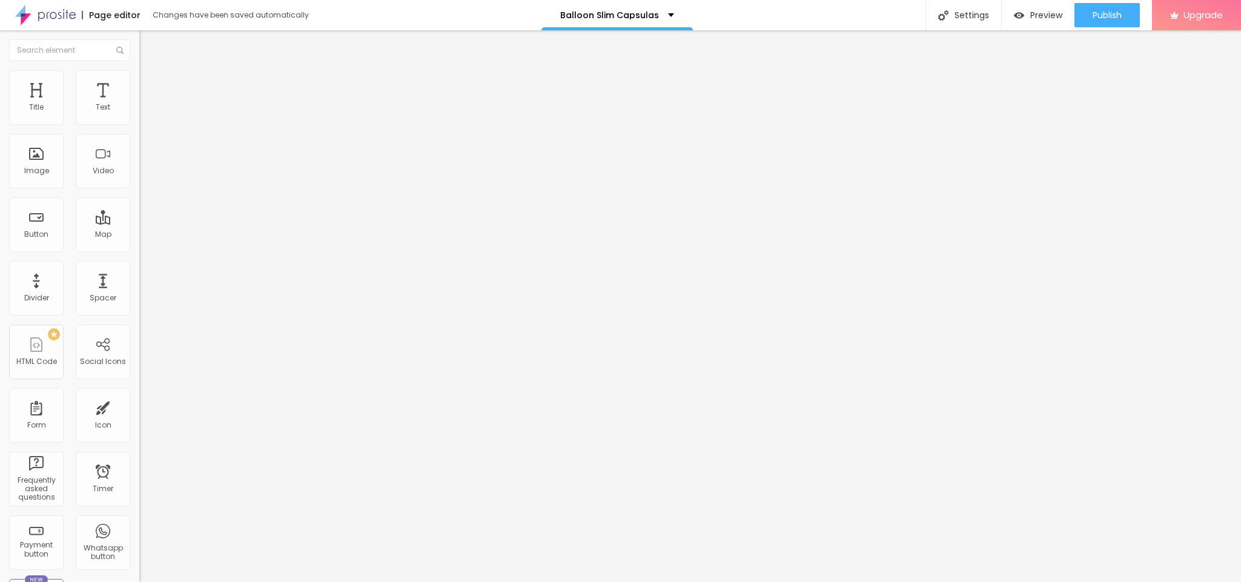
type input "1.2"
type input "1.1"
drag, startPoint x: 60, startPoint y: 174, endPoint x: 60, endPoint y: 182, distance: 7.9
type input "1.1"
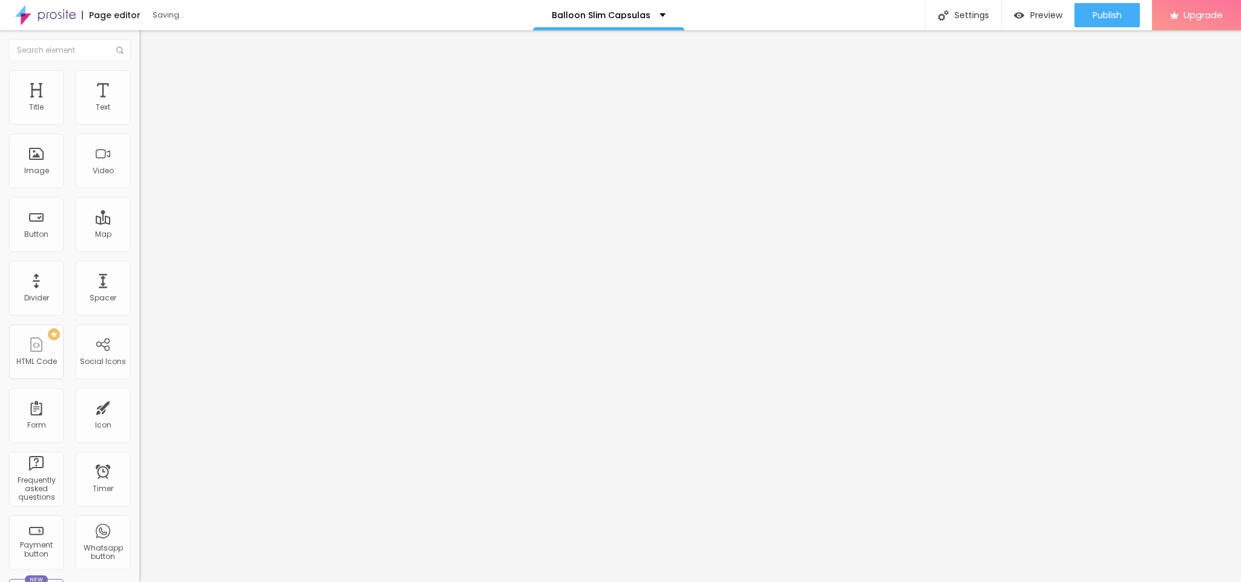
click at [139, 566] on input "range" at bounding box center [178, 571] width 78 height 10
drag, startPoint x: 64, startPoint y: 196, endPoint x: 88, endPoint y: 197, distance: 24.2
type input "15"
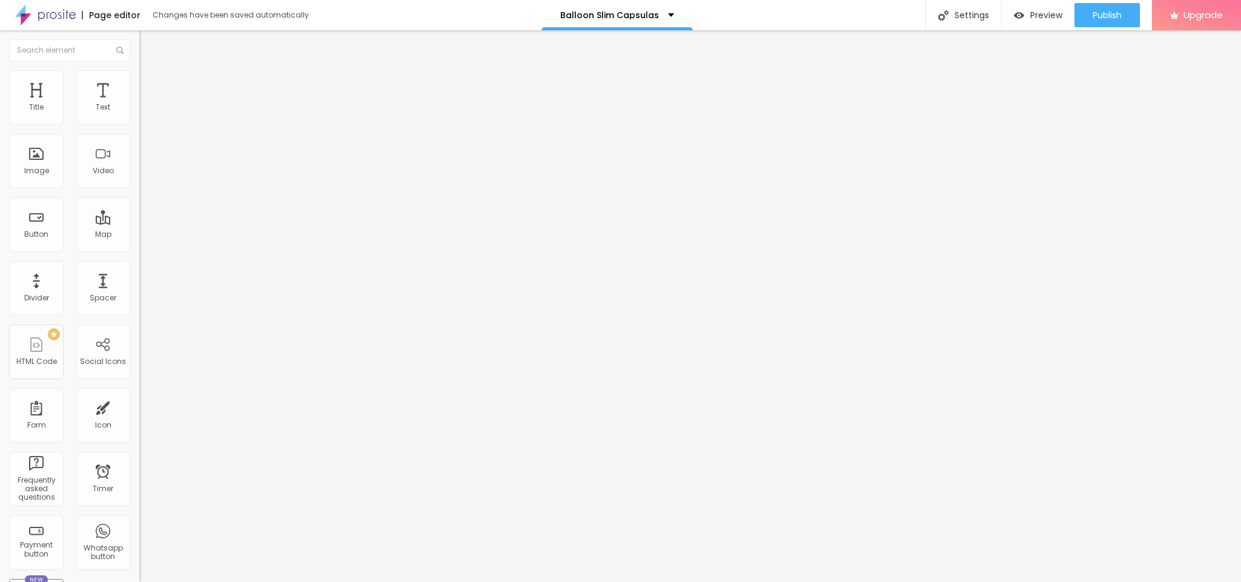
type input "15"
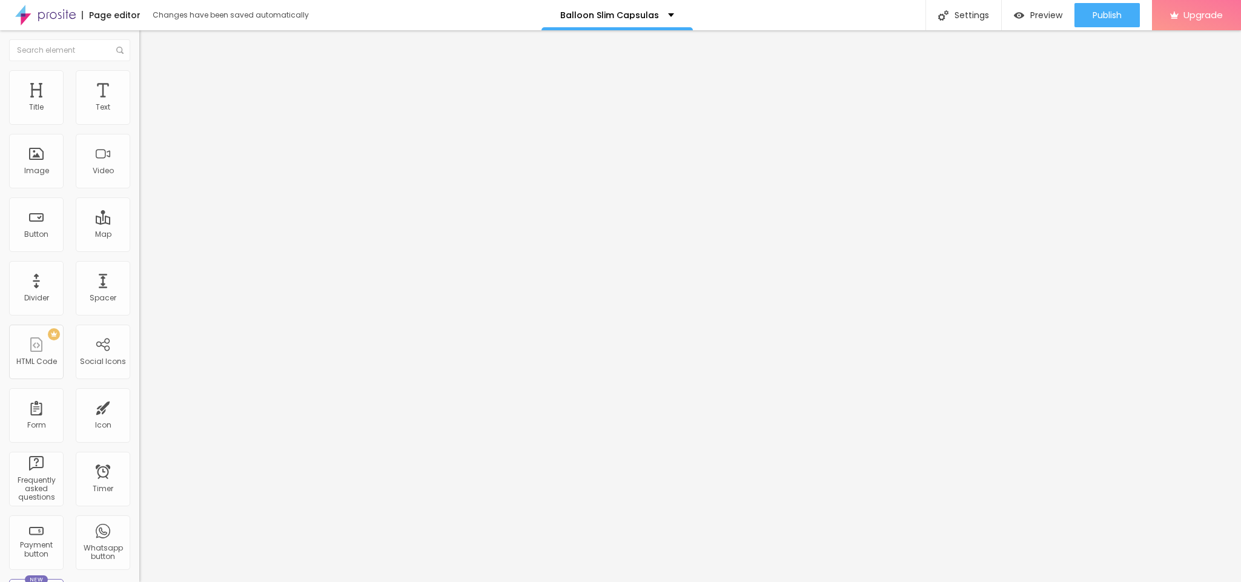
click at [139, 71] on li "Advanced" at bounding box center [208, 76] width 139 height 12
type input "92"
click at [139, 223] on input "range" at bounding box center [178, 228] width 78 height 10
type input "37"
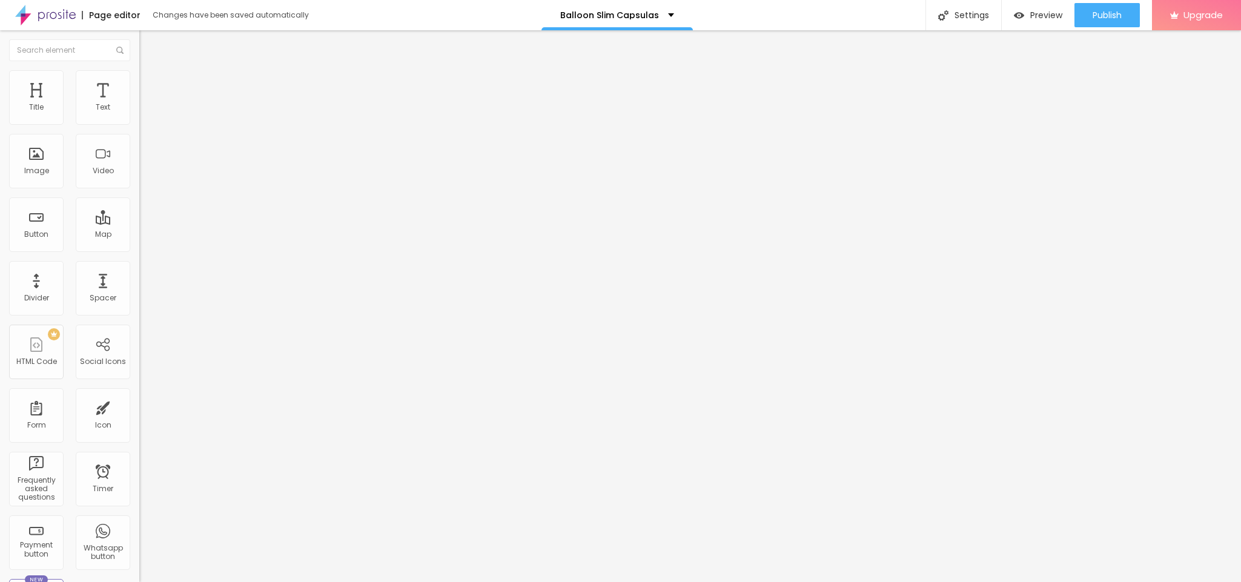
type input "37"
click at [139, 223] on input "range" at bounding box center [178, 228] width 78 height 10
click at [139, 394] on div at bounding box center [208, 399] width 139 height 11
click at [139, 425] on div "Html ID" at bounding box center [208, 440] width 139 height 30
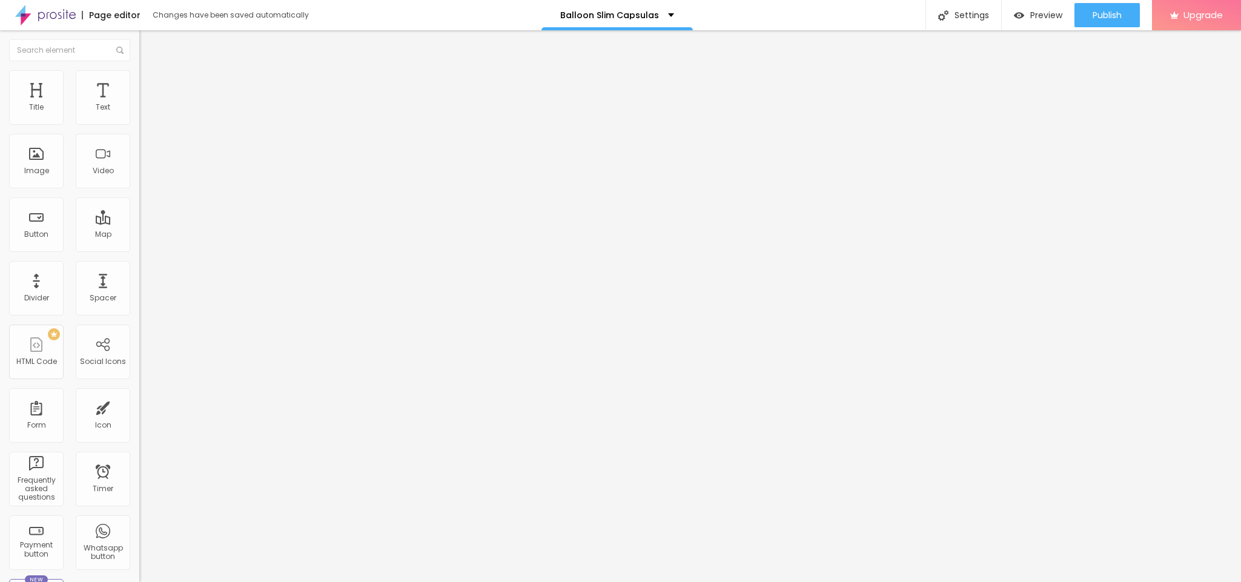
click at [139, 394] on div at bounding box center [208, 399] width 139 height 11
type input "71"
click at [139, 394] on input "range" at bounding box center [178, 399] width 78 height 10
type input "21"
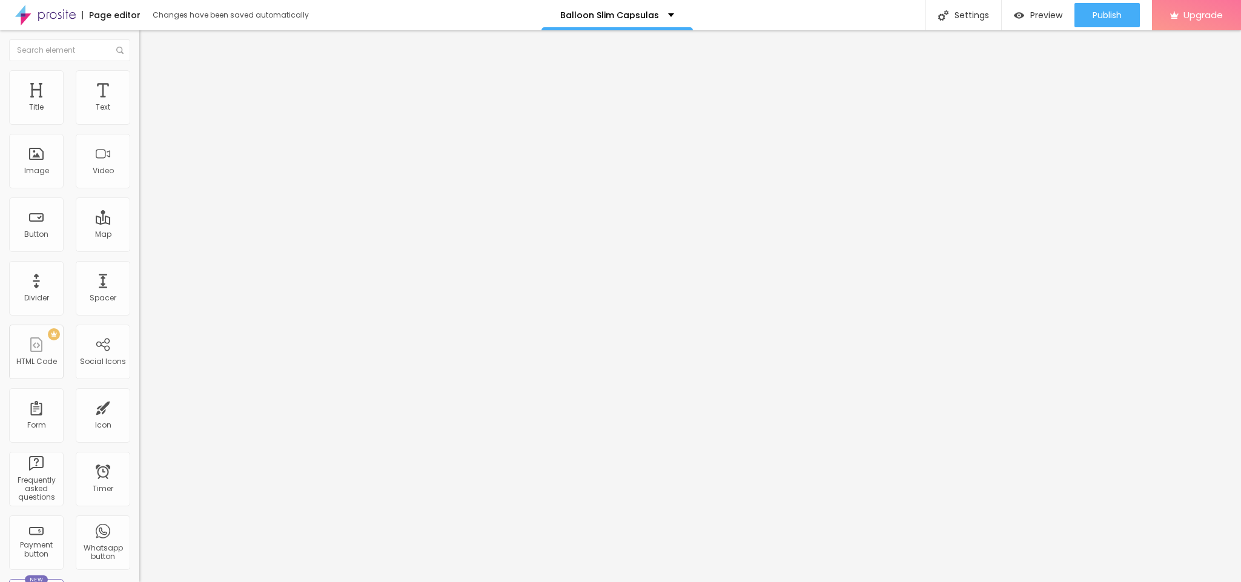
type input "21"
click at [139, 394] on input "range" at bounding box center [178, 399] width 78 height 10
click at [139, 254] on div "21 Bottom spacing" at bounding box center [208, 339] width 139 height 171
click at [139, 576] on div "0 characters" at bounding box center [208, 584] width 139 height 16
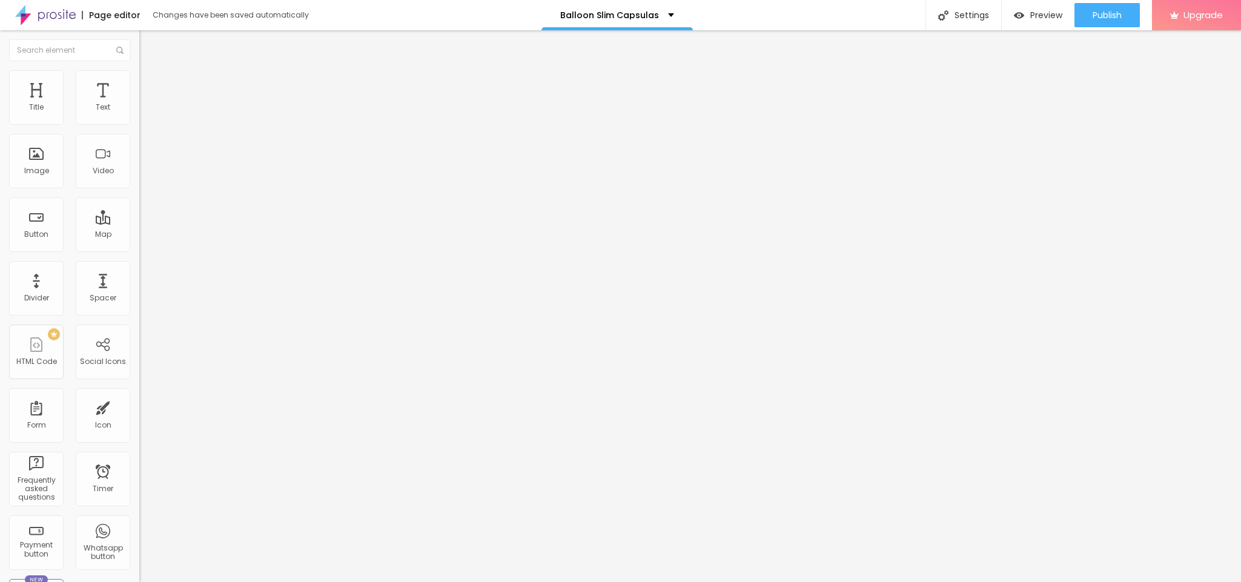
click at [148, 42] on img "button" at bounding box center [153, 44] width 10 height 10
click at [1114, 25] on div "Publish" at bounding box center [1106, 15] width 29 height 24
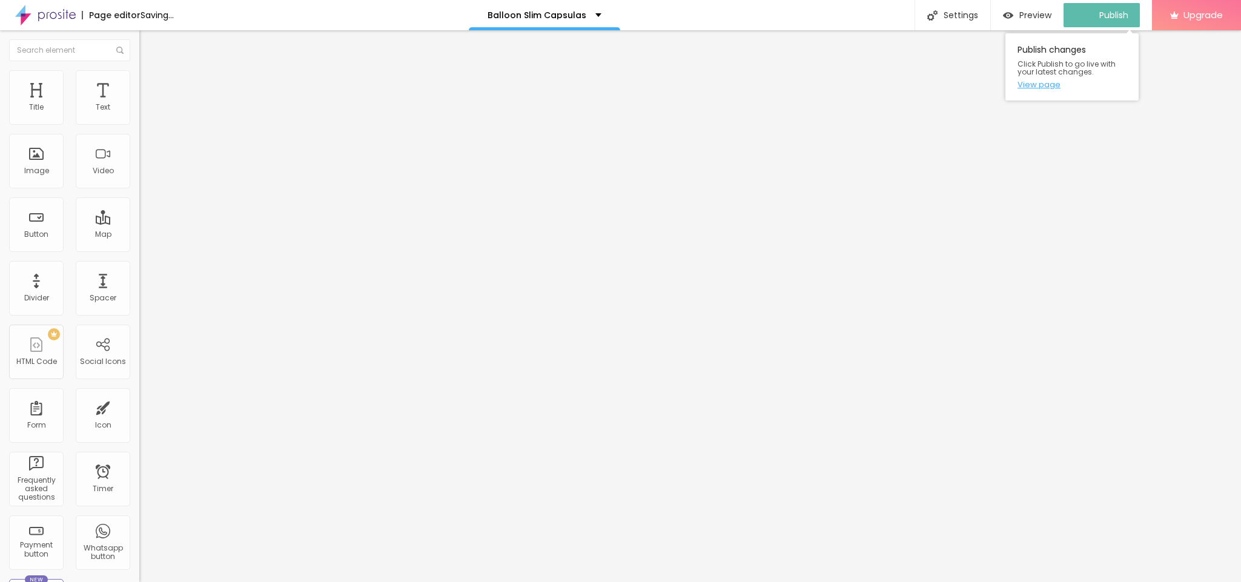
click at [1041, 88] on link "View page" at bounding box center [1071, 85] width 109 height 8
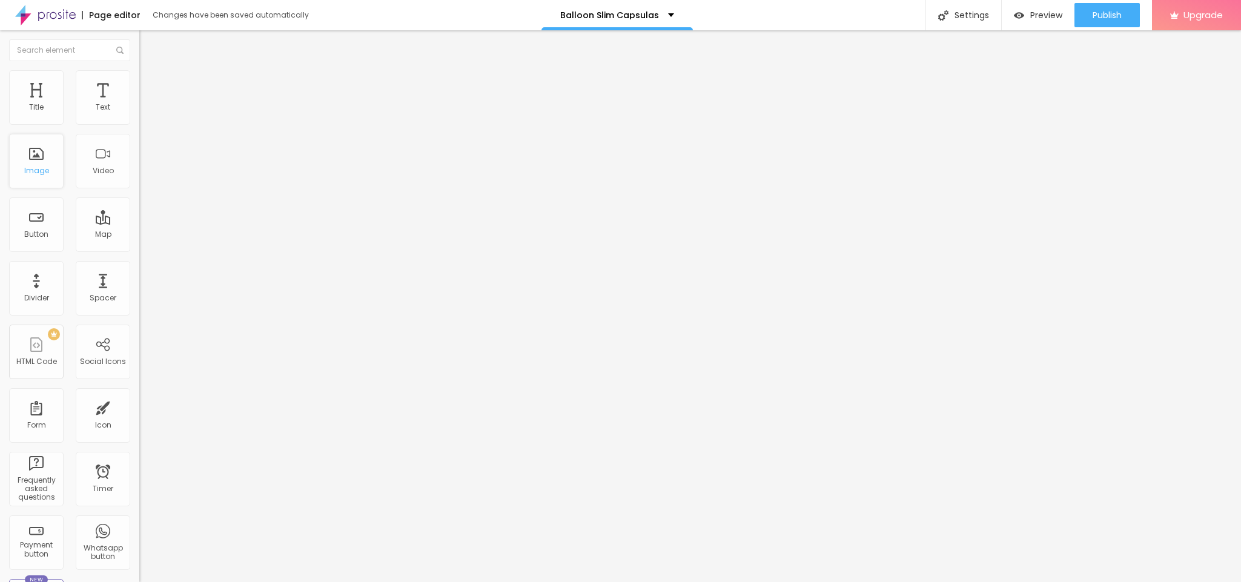
click at [47, 175] on div "Image" at bounding box center [36, 171] width 25 height 8
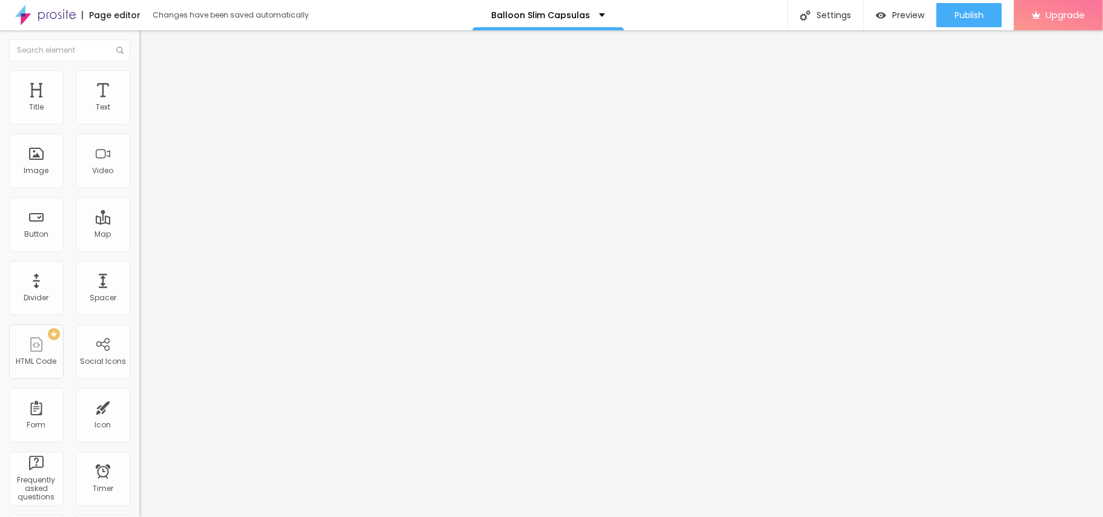
click at [139, 80] on li "Style" at bounding box center [208, 76] width 139 height 12
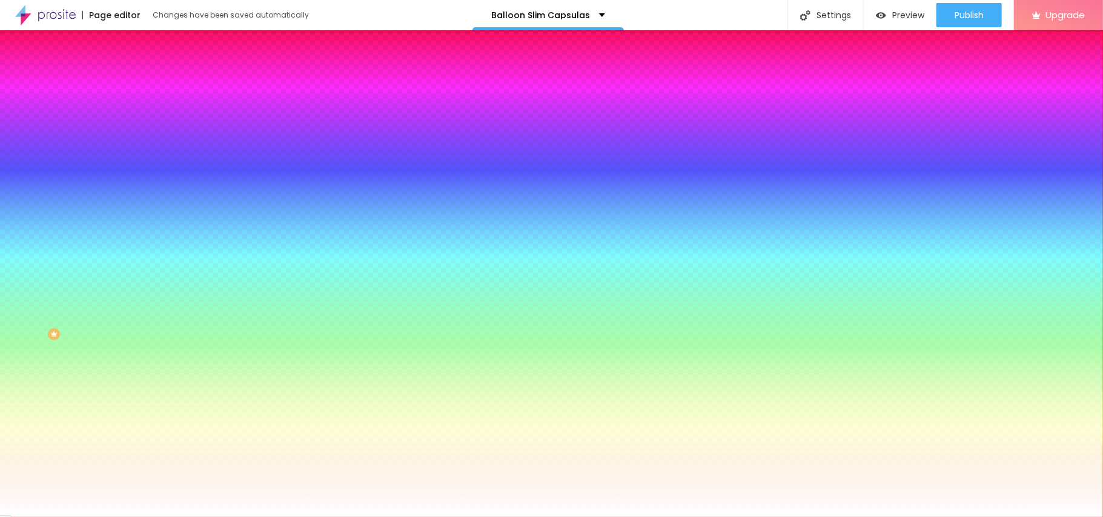
click at [139, 111] on span "Change image" at bounding box center [171, 106] width 65 height 10
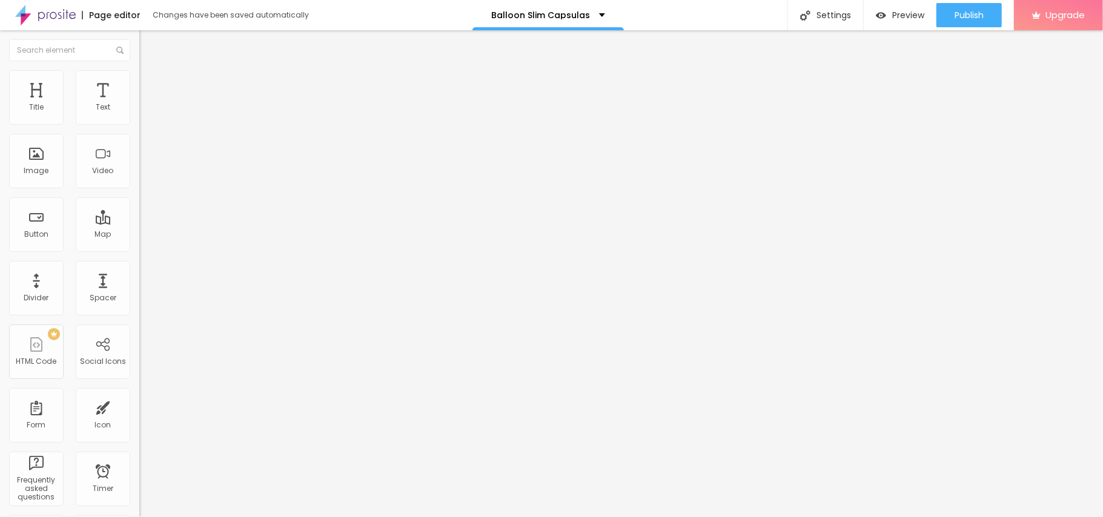
click at [150, 82] on span "Advanced" at bounding box center [169, 78] width 39 height 10
click at [148, 47] on div "Edit Title" at bounding box center [175, 44] width 54 height 10
click at [148, 45] on img "button" at bounding box center [153, 44] width 10 height 10
click at [139, 35] on button "Edit Title" at bounding box center [208, 44] width 139 height 28
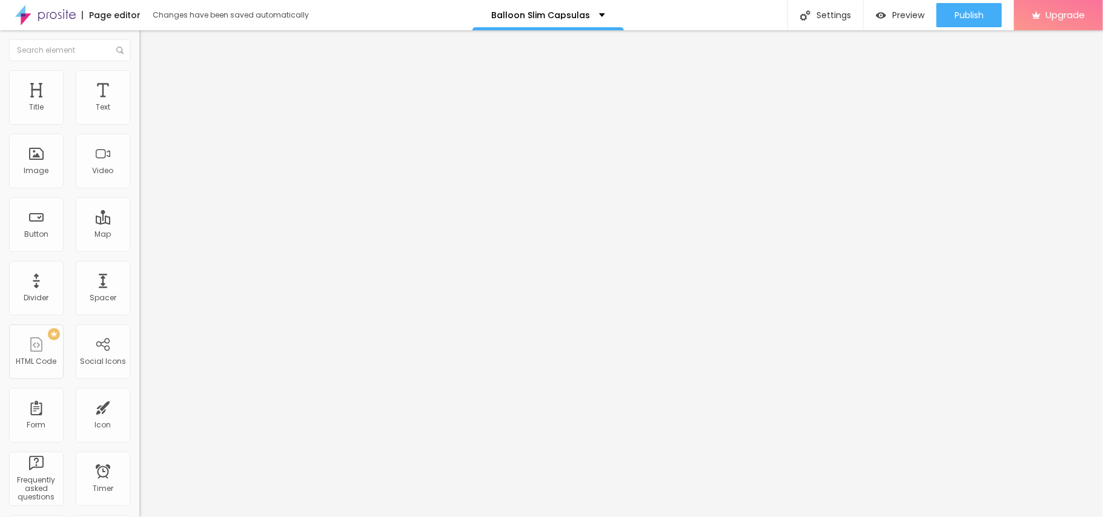
click at [150, 71] on span "Style" at bounding box center [159, 66] width 18 height 10
type input "64"
click at [139, 286] on input "range" at bounding box center [178, 291] width 78 height 10
type input "98"
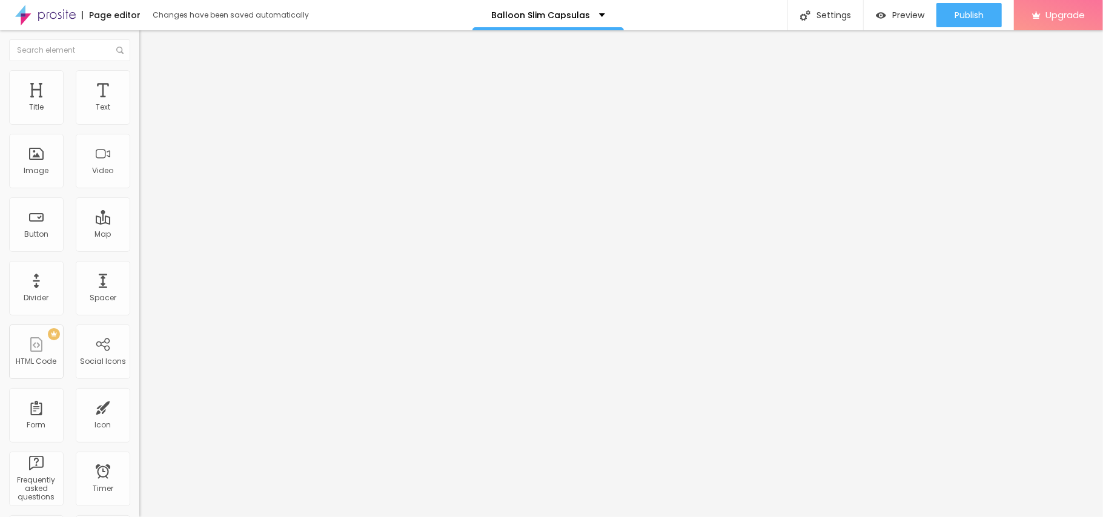
type input "98"
click at [139, 286] on input "range" at bounding box center [178, 291] width 78 height 10
click at [148, 44] on img "button" at bounding box center [153, 44] width 10 height 10
click at [96, 111] on div "Text" at bounding box center [103, 107] width 15 height 8
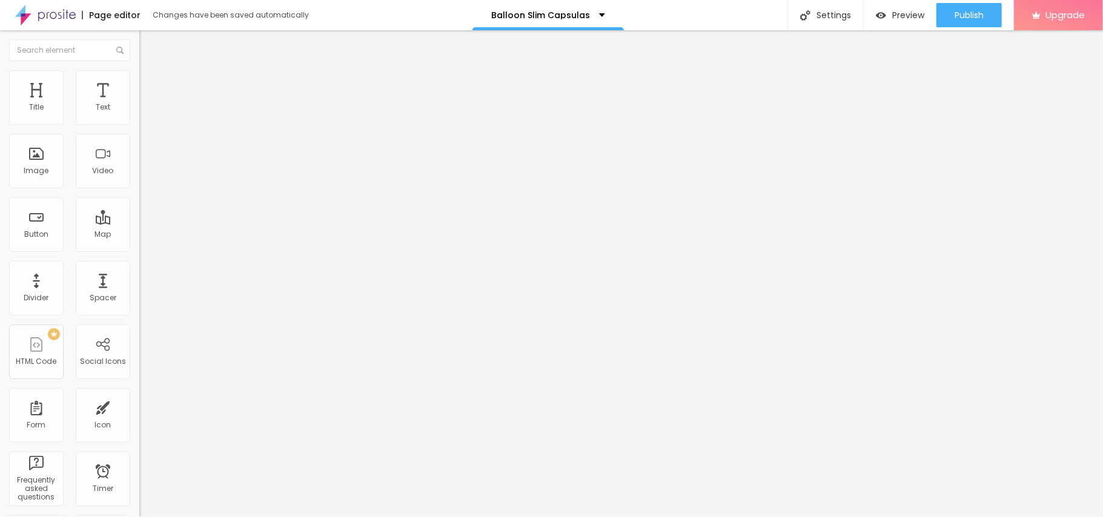
click at [148, 42] on img "button" at bounding box center [153, 44] width 10 height 10
click at [965, 18] on span "Publish" at bounding box center [968, 15] width 29 height 10
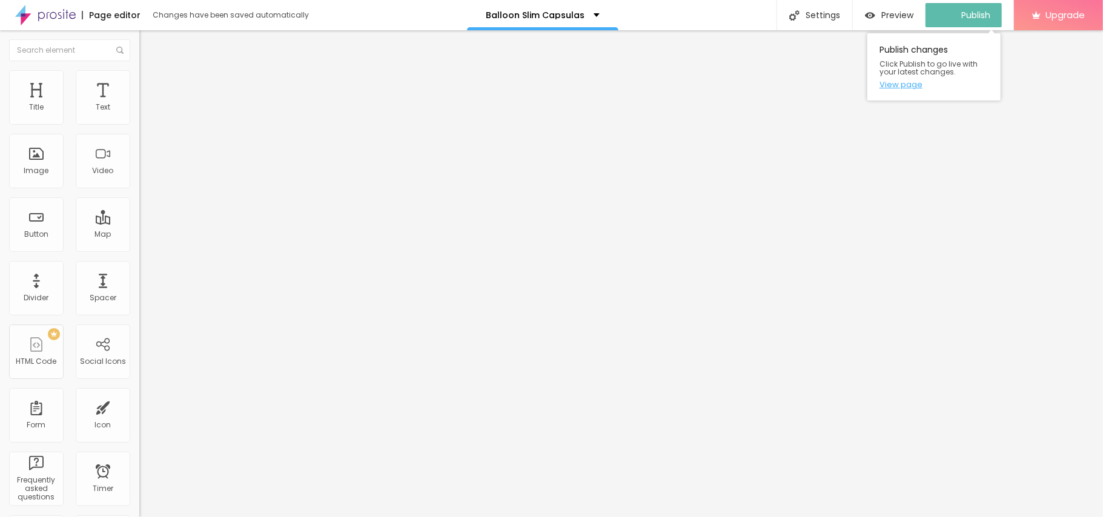
click at [897, 85] on link "View page" at bounding box center [933, 85] width 109 height 8
